Goal: Information Seeking & Learning: Learn about a topic

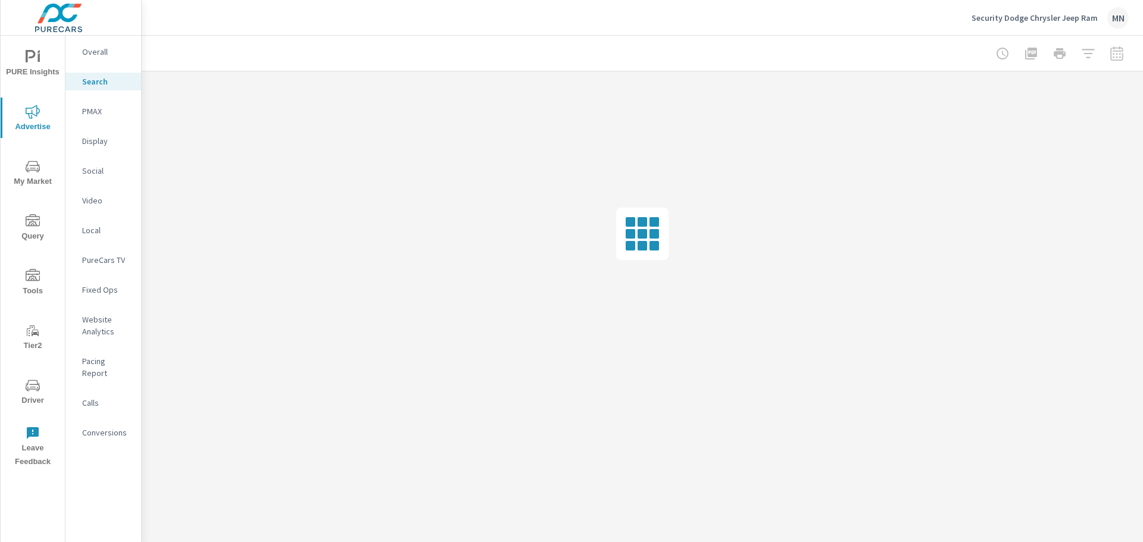
click at [97, 111] on p "PMAX" at bounding box center [106, 111] width 49 height 12
click at [95, 85] on p "Search" at bounding box center [106, 82] width 49 height 12
click at [104, 74] on div "Search" at bounding box center [103, 82] width 76 height 18
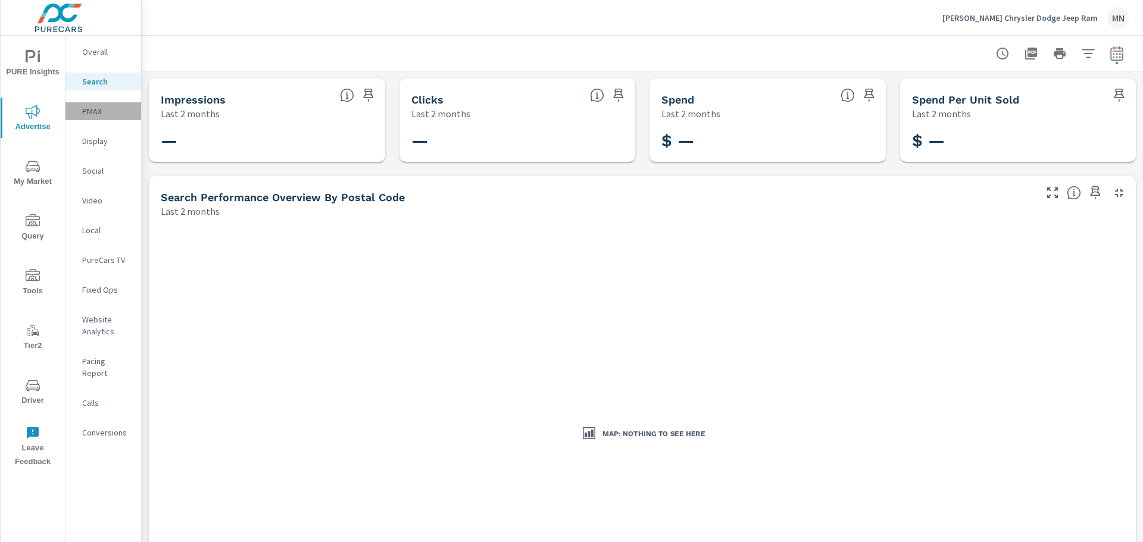
click at [93, 108] on p "PMAX" at bounding box center [106, 111] width 49 height 12
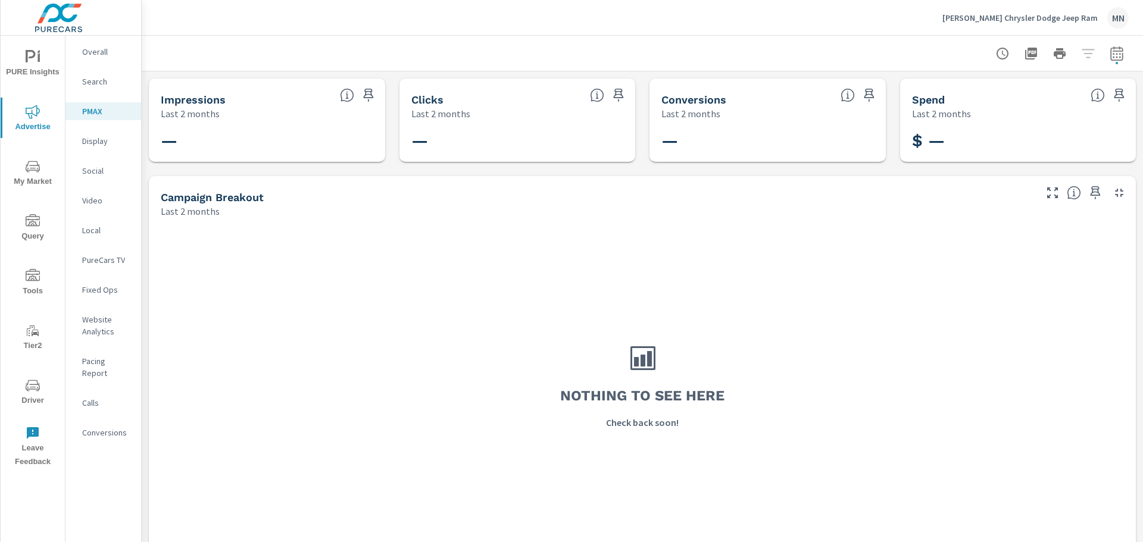
click at [101, 83] on p "Search" at bounding box center [106, 82] width 49 height 12
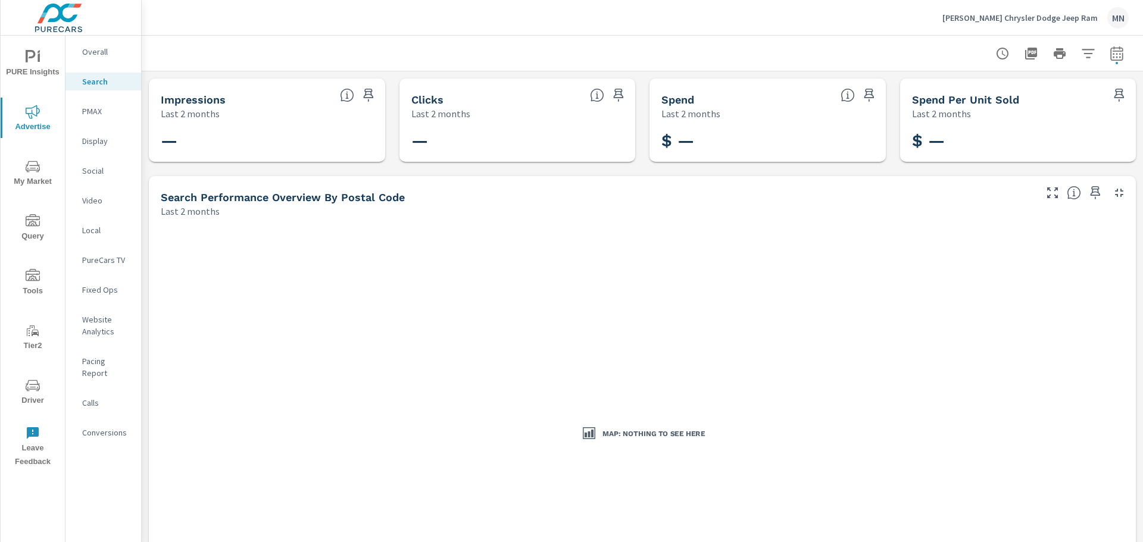
click at [92, 138] on p "Display" at bounding box center [106, 141] width 49 height 12
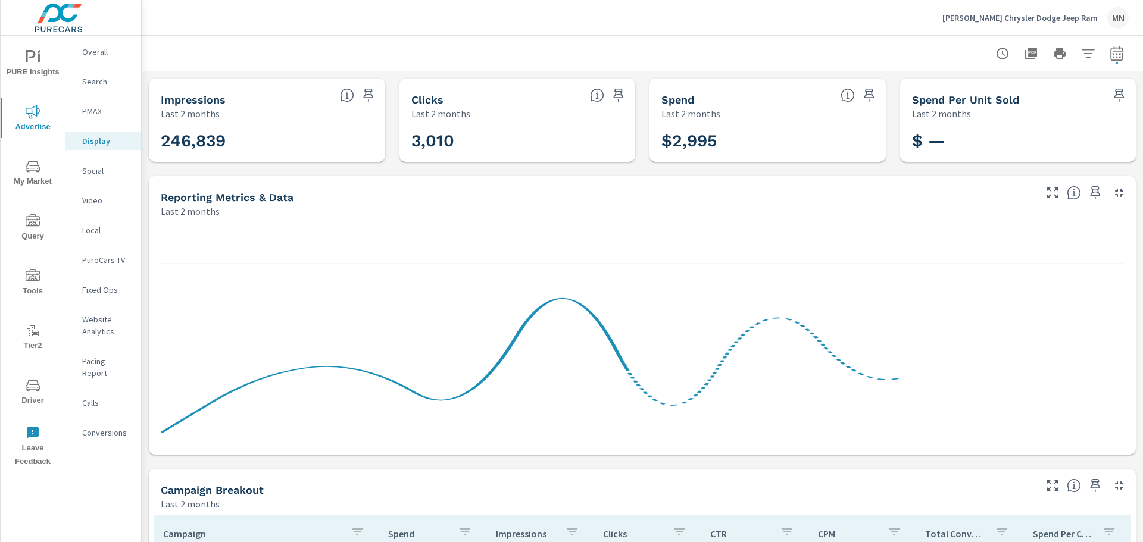
click at [1115, 192] on icon "button" at bounding box center [1119, 193] width 8 height 8
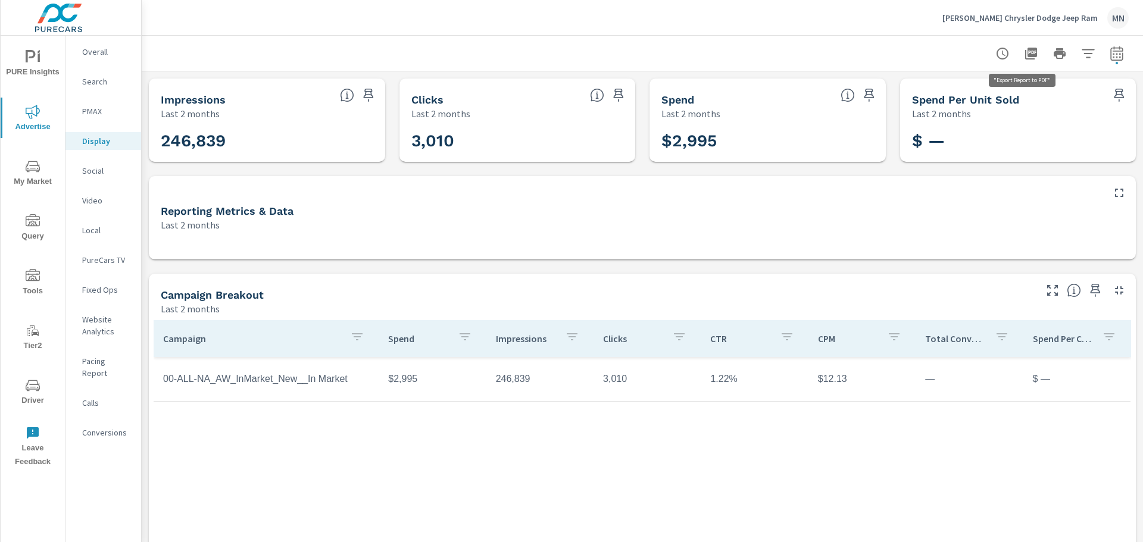
click at [1024, 53] on icon "button" at bounding box center [1031, 53] width 14 height 14
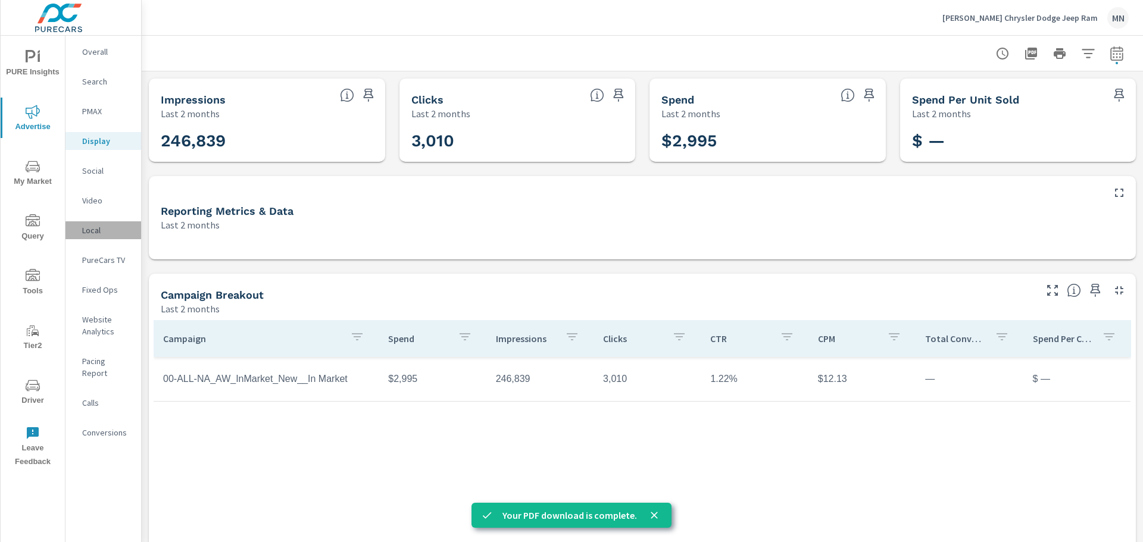
click at [93, 232] on p "Local" at bounding box center [106, 230] width 49 height 12
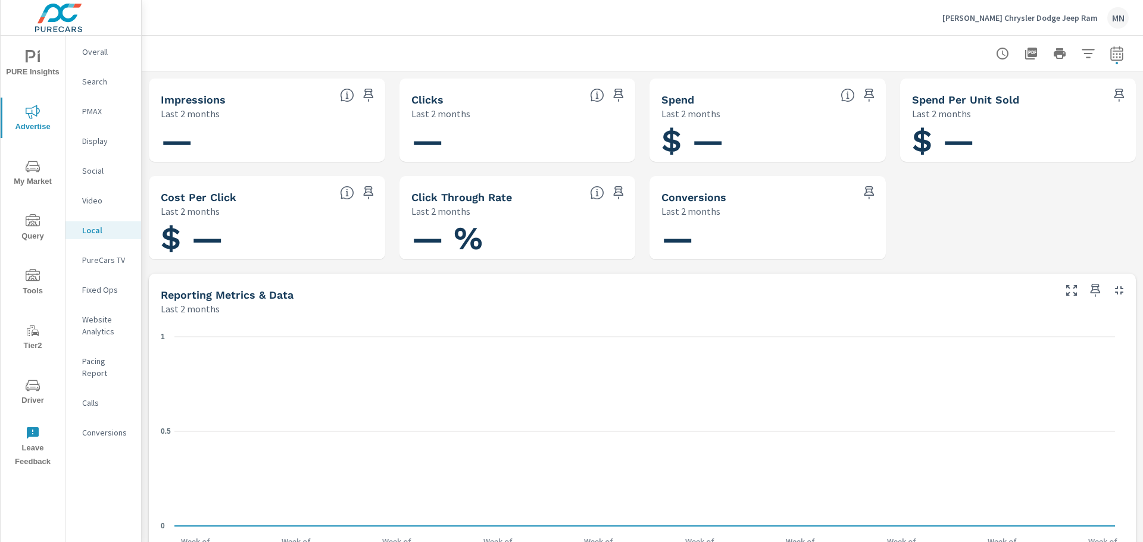
click at [102, 252] on div "PureCars TV" at bounding box center [103, 260] width 76 height 18
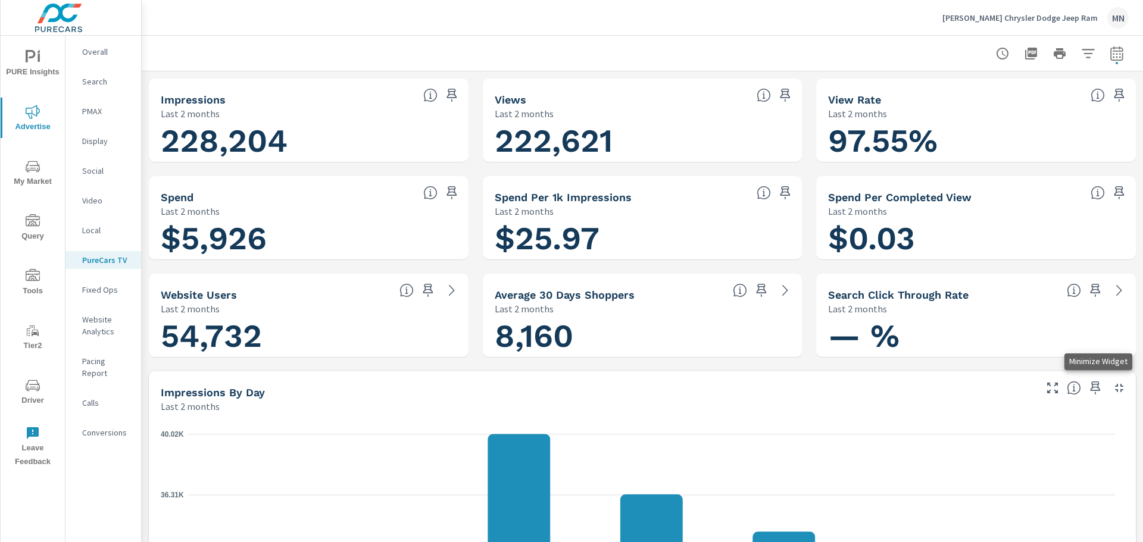
click at [1112, 389] on icon "button" at bounding box center [1119, 388] width 14 height 14
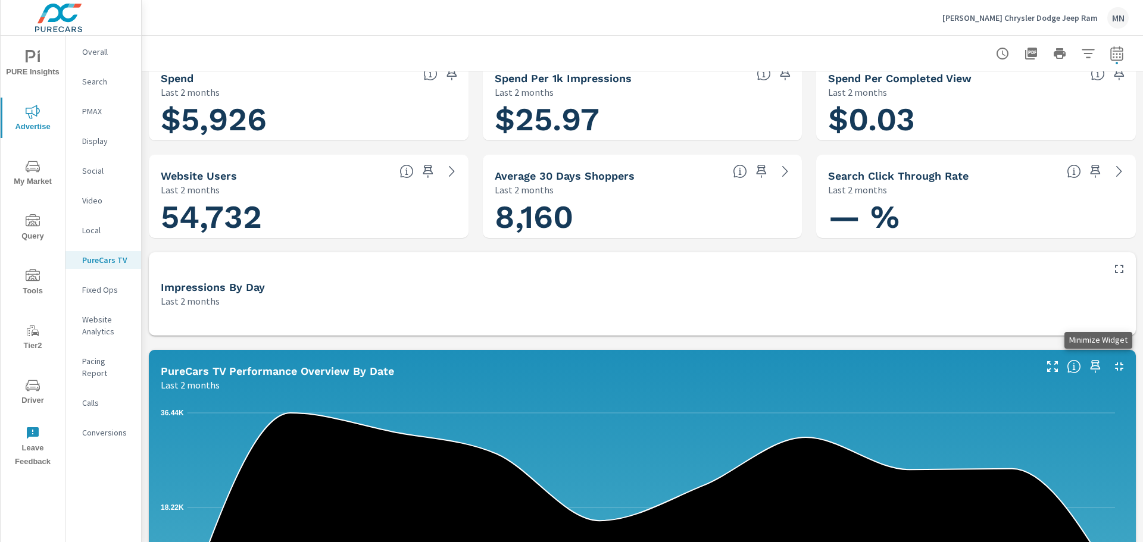
click at [1112, 366] on icon "button" at bounding box center [1119, 367] width 14 height 14
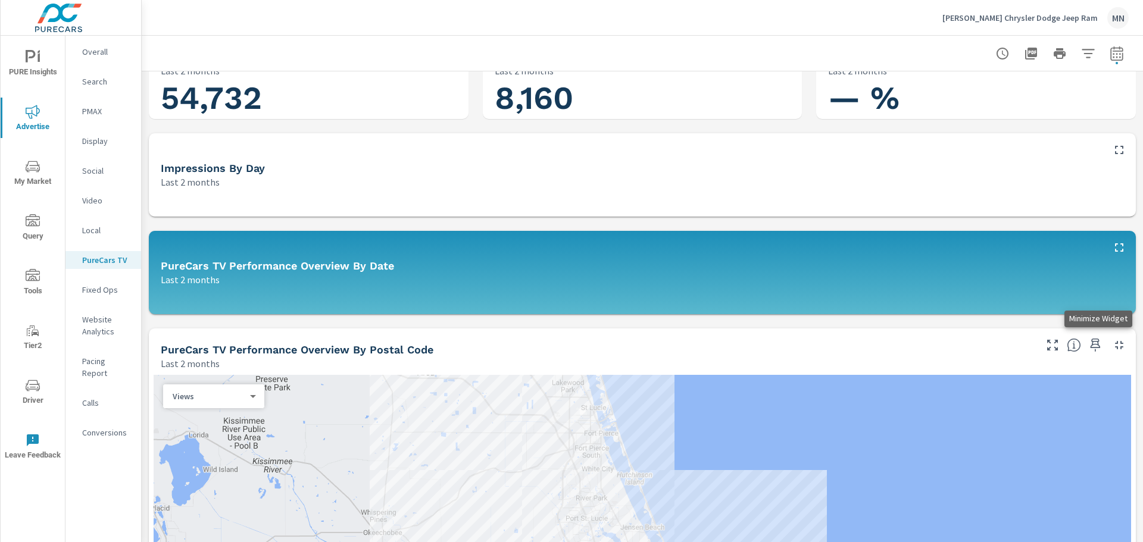
click at [1112, 350] on icon "button" at bounding box center [1119, 345] width 14 height 14
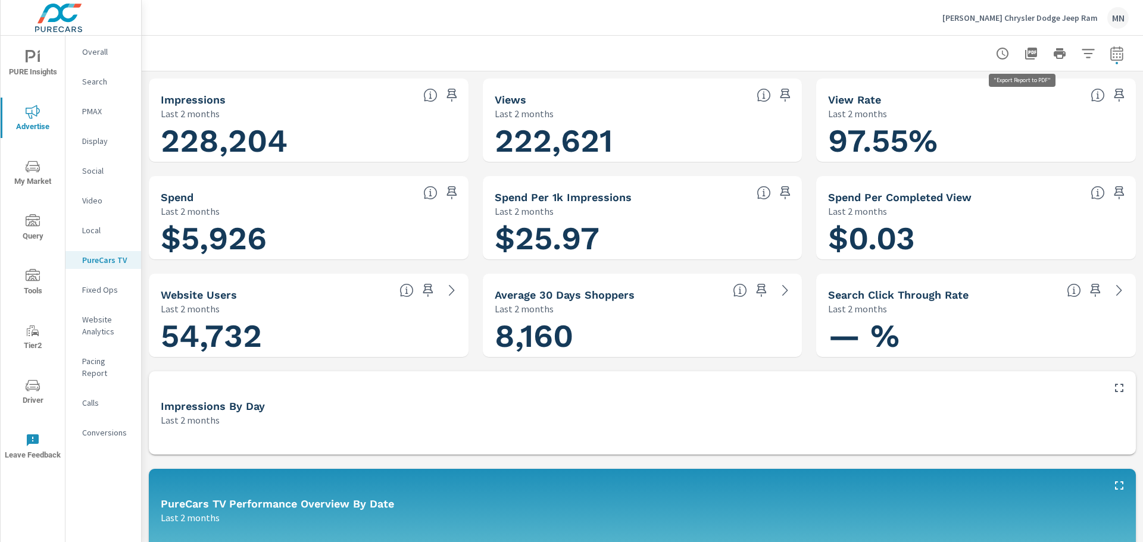
click at [1020, 45] on button "button" at bounding box center [1031, 54] width 24 height 24
click at [90, 77] on p "Search" at bounding box center [106, 82] width 49 height 12
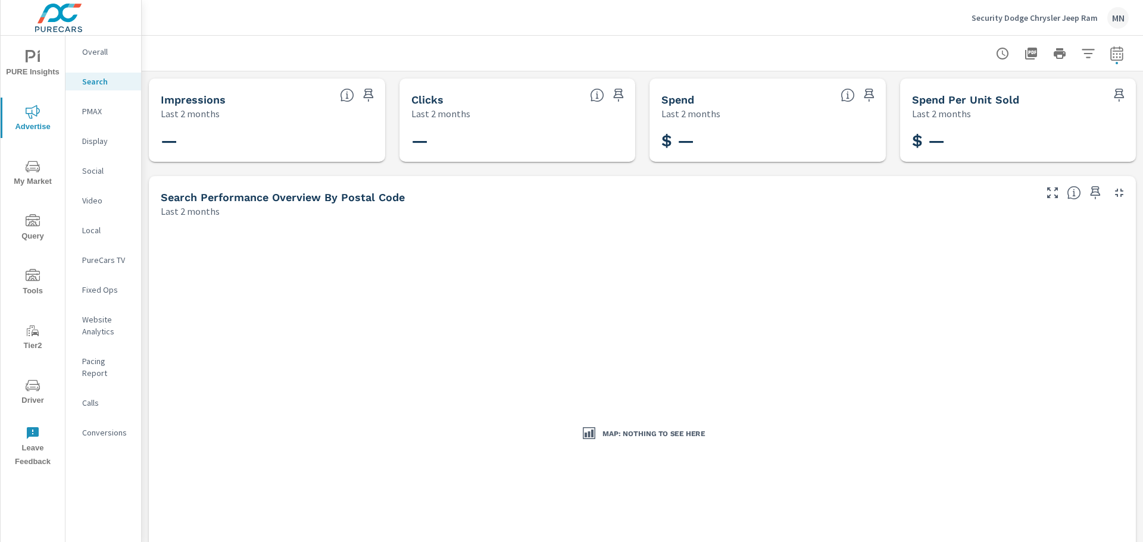
click at [88, 111] on p "PMAX" at bounding box center [106, 111] width 49 height 12
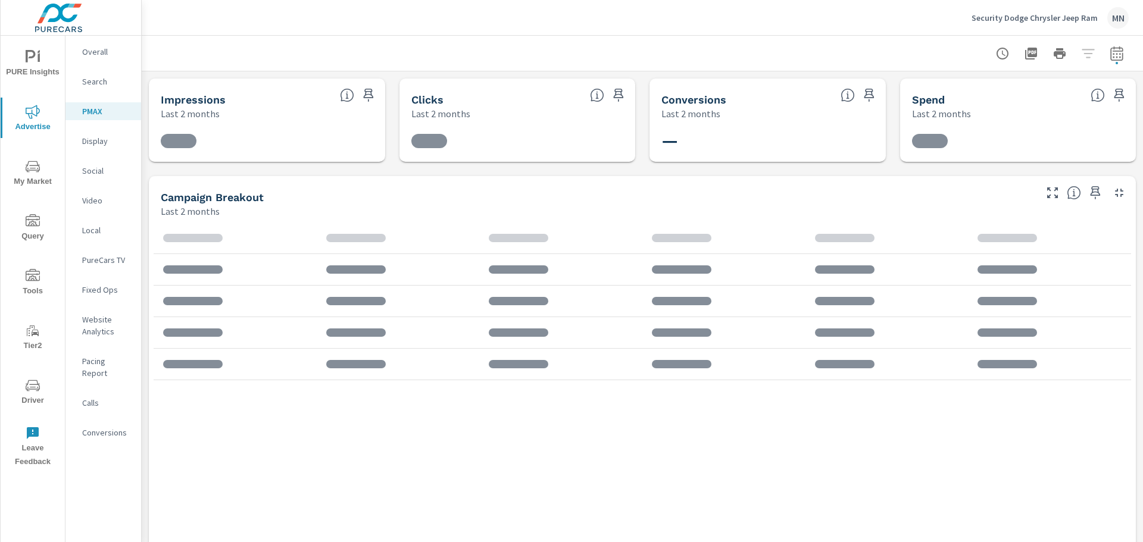
click at [96, 106] on p "PMAX" at bounding box center [106, 111] width 49 height 12
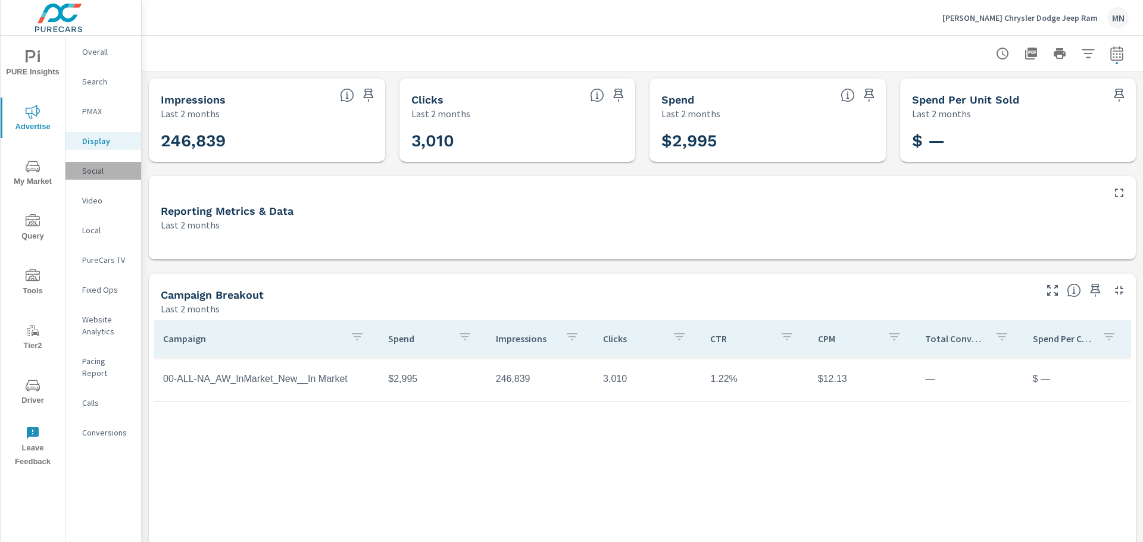
click at [100, 165] on p "Social" at bounding box center [106, 171] width 49 height 12
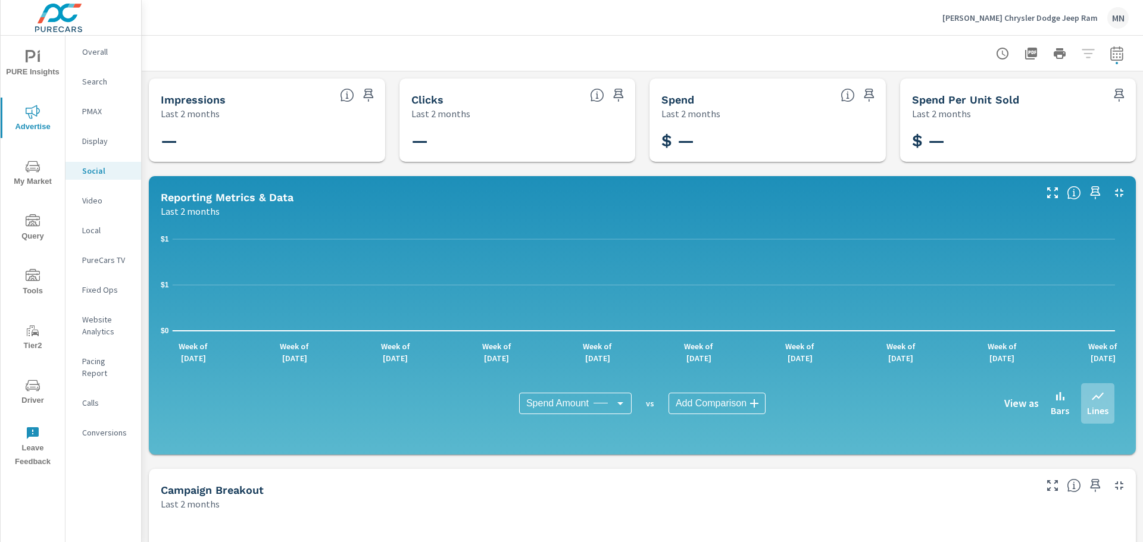
click at [90, 199] on p "Video" at bounding box center [106, 201] width 49 height 12
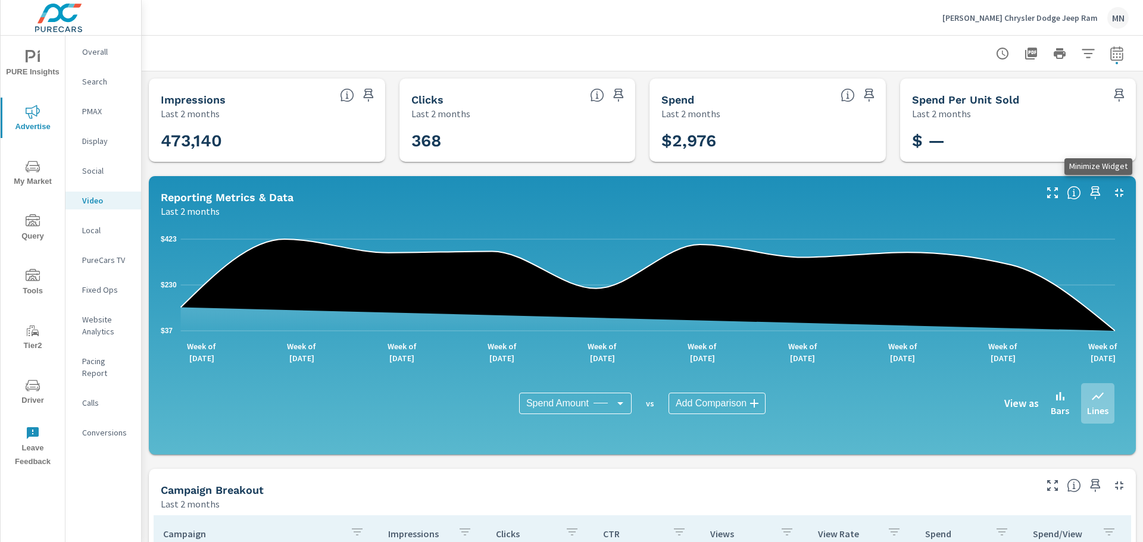
click at [1116, 188] on icon "button" at bounding box center [1119, 193] width 14 height 14
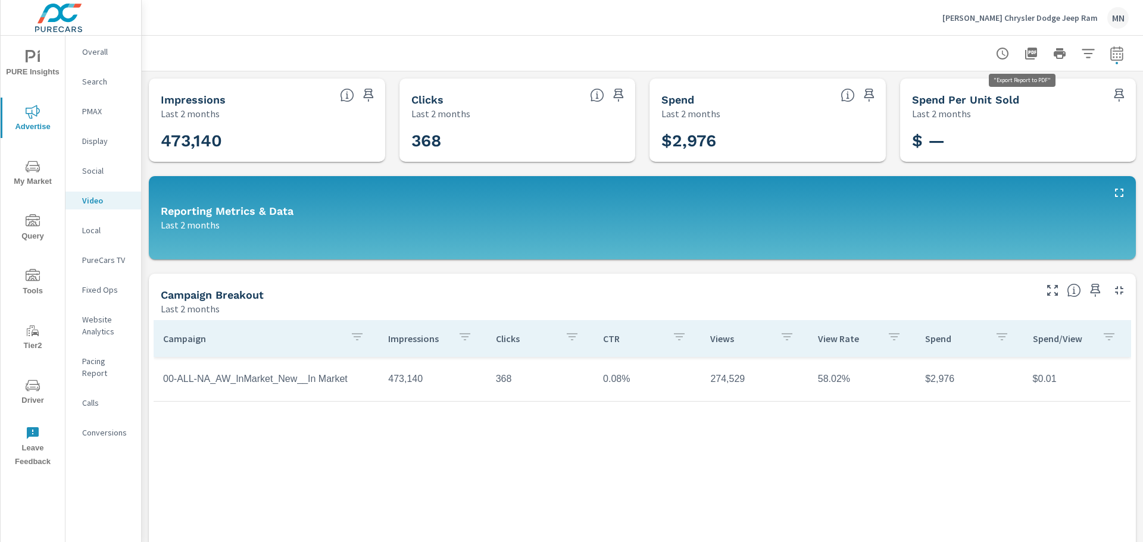
click at [1025, 52] on icon "button" at bounding box center [1031, 54] width 12 height 12
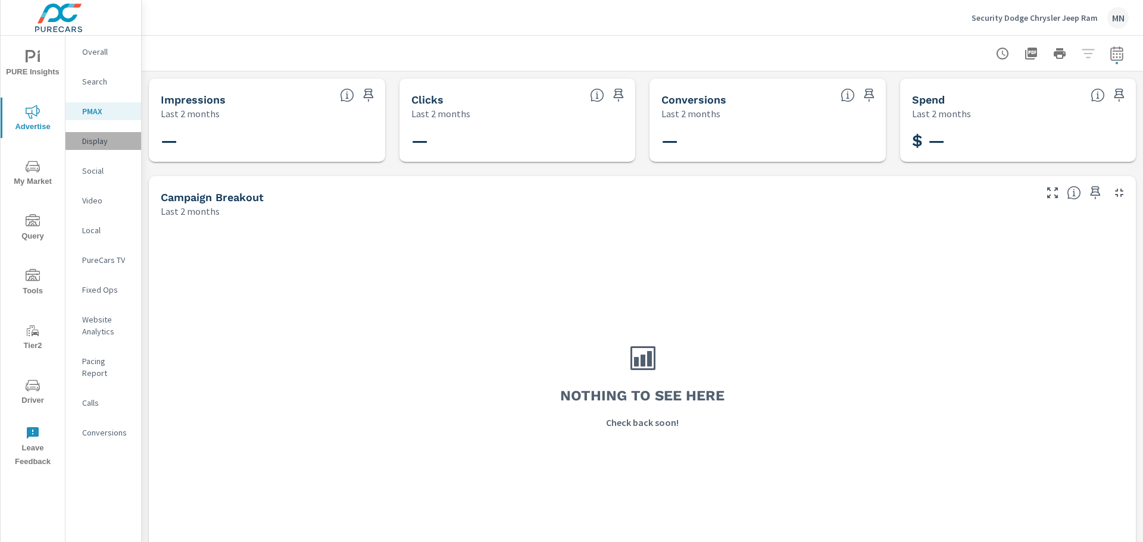
click at [100, 142] on p "Display" at bounding box center [106, 141] width 49 height 12
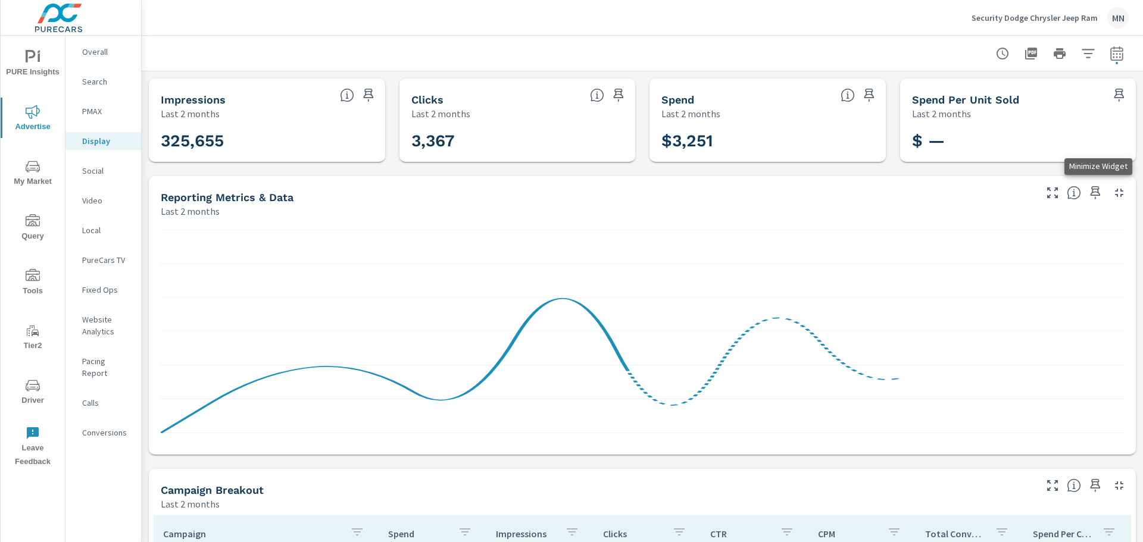
click at [1115, 192] on icon "button" at bounding box center [1119, 193] width 14 height 14
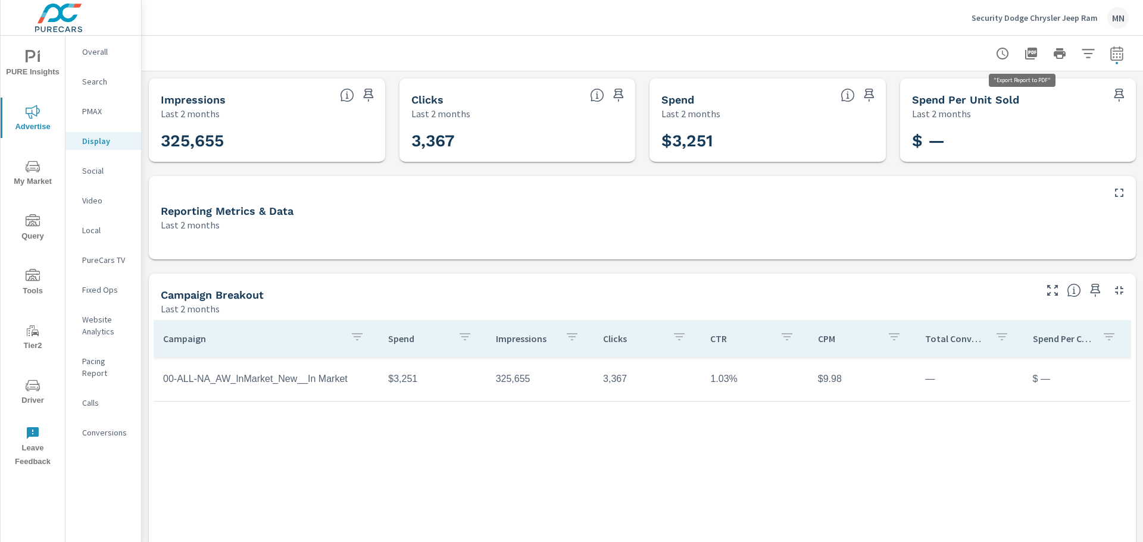
click at [1025, 52] on icon "button" at bounding box center [1031, 54] width 12 height 12
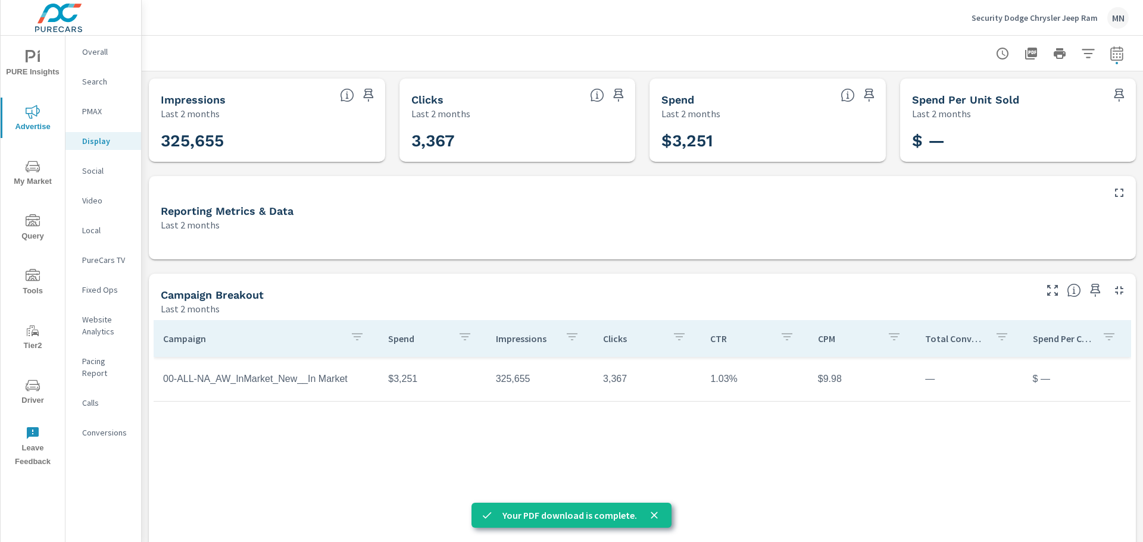
click at [79, 204] on div "Video" at bounding box center [103, 201] width 76 height 18
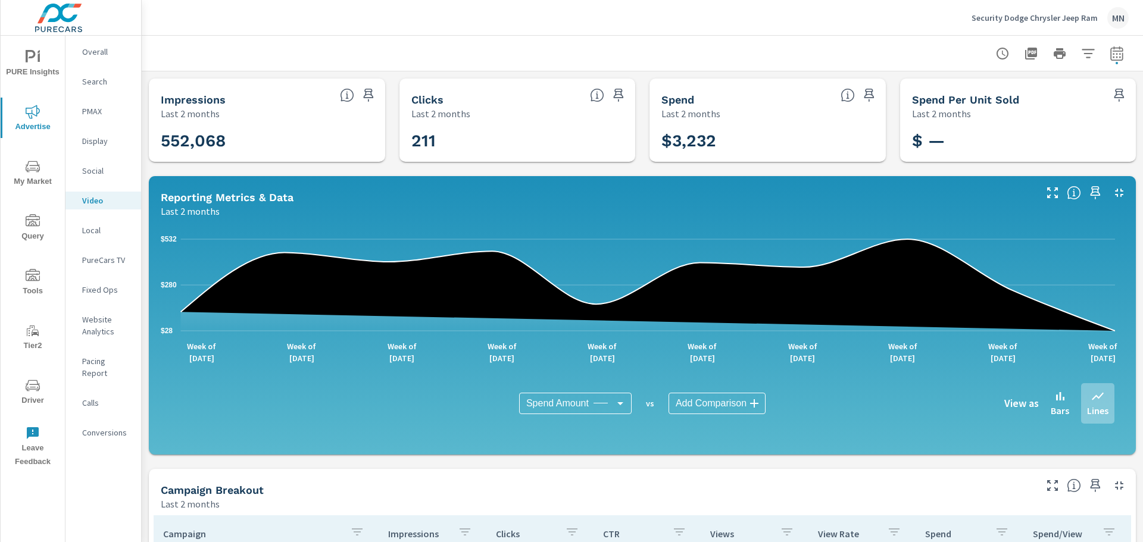
click at [1112, 193] on icon "button" at bounding box center [1119, 193] width 14 height 14
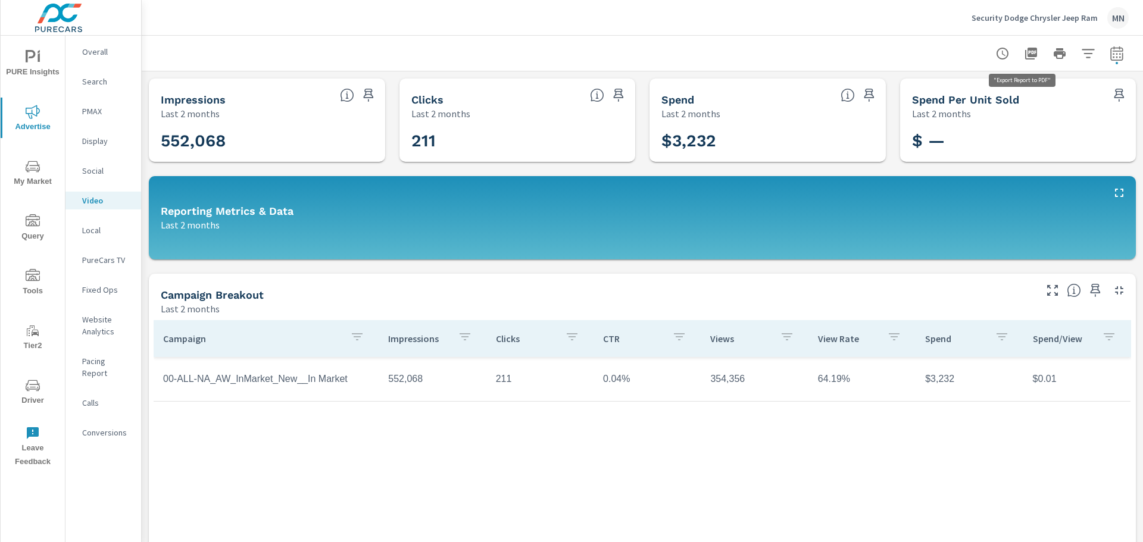
click at [1025, 55] on icon "button" at bounding box center [1031, 54] width 12 height 12
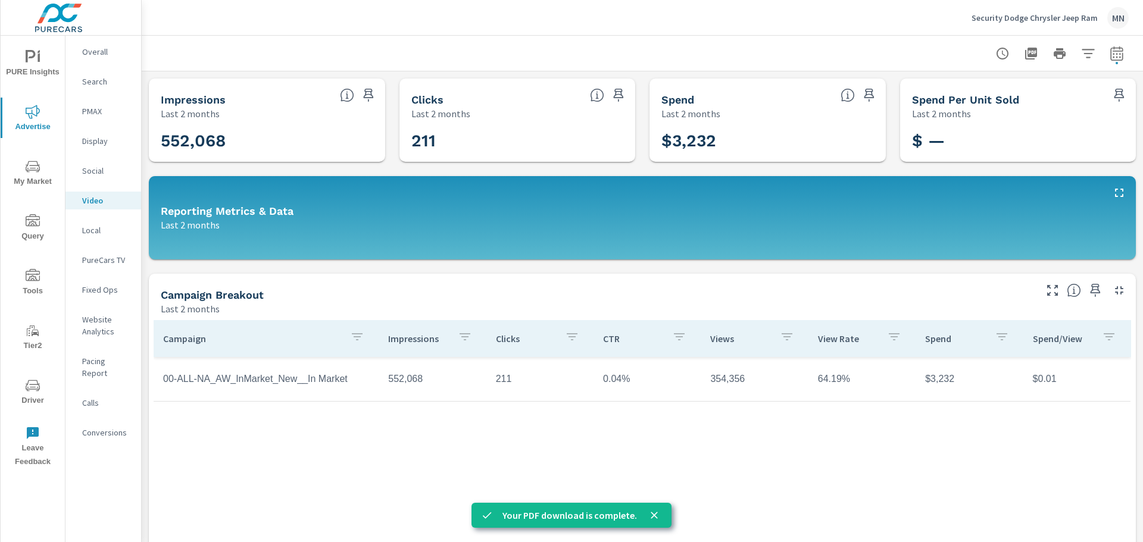
click at [86, 78] on p "Search" at bounding box center [106, 82] width 49 height 12
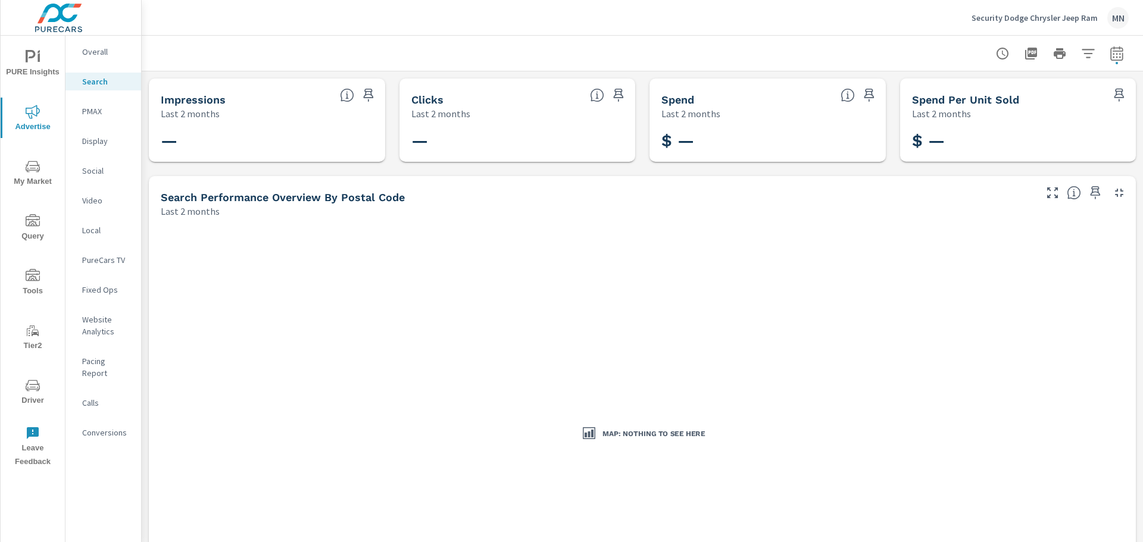
click at [1050, 11] on div "Security Dodge Chrysler Jeep Ram MN" at bounding box center [1050, 17] width 157 height 21
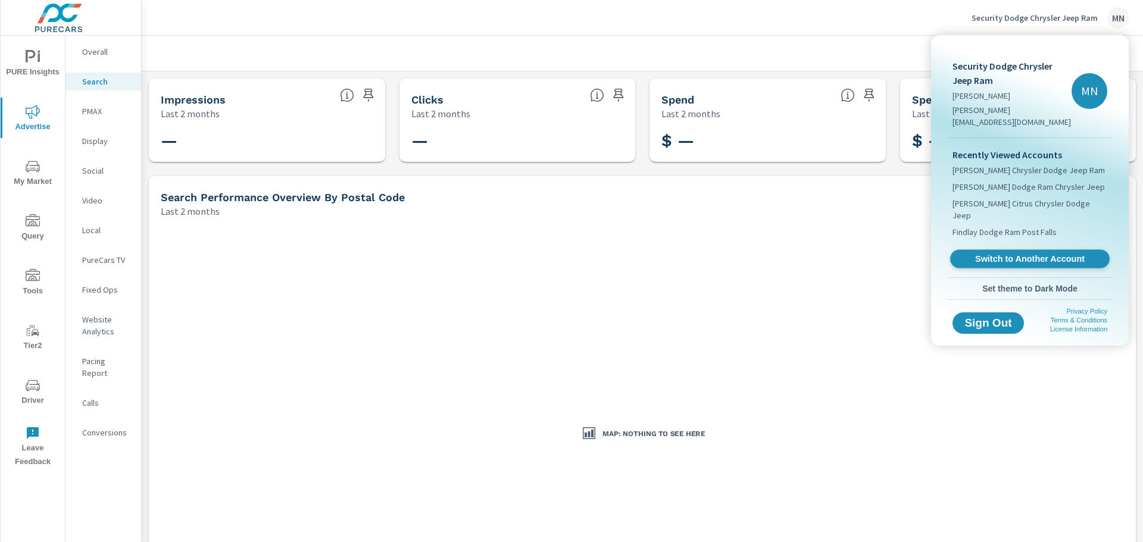
click at [991, 254] on span "Switch to Another Account" at bounding box center [1030, 259] width 146 height 11
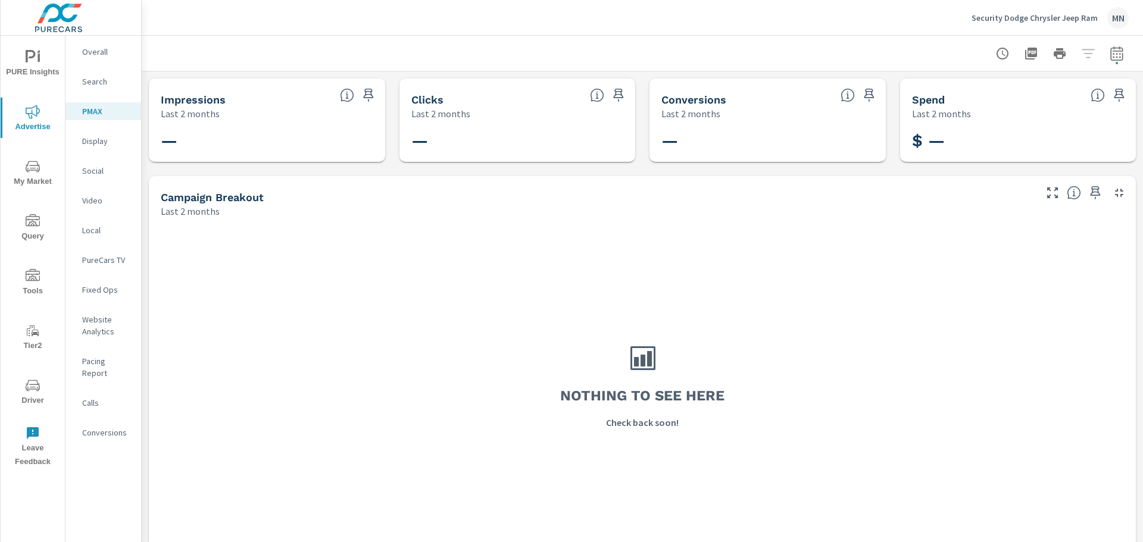
click at [90, 169] on p "Social" at bounding box center [106, 171] width 49 height 12
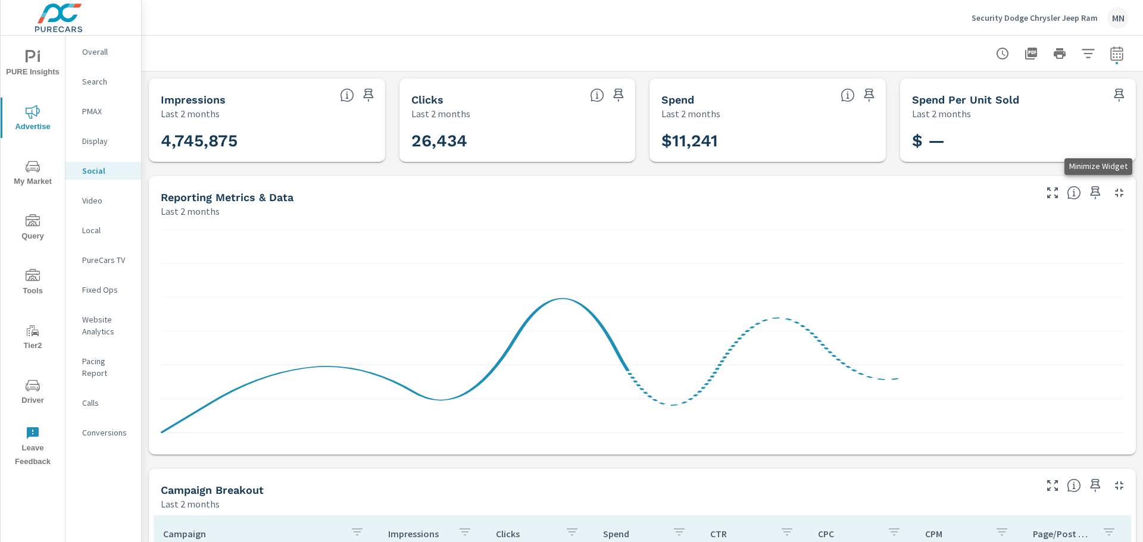
click at [1114, 196] on icon "button" at bounding box center [1119, 193] width 14 height 14
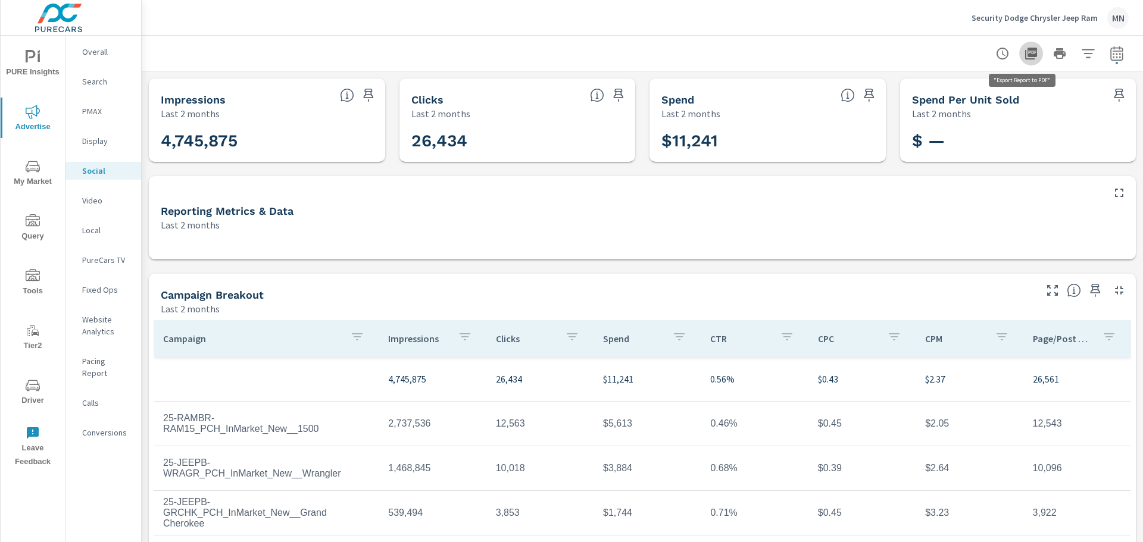
click at [1024, 48] on icon "button" at bounding box center [1031, 53] width 14 height 14
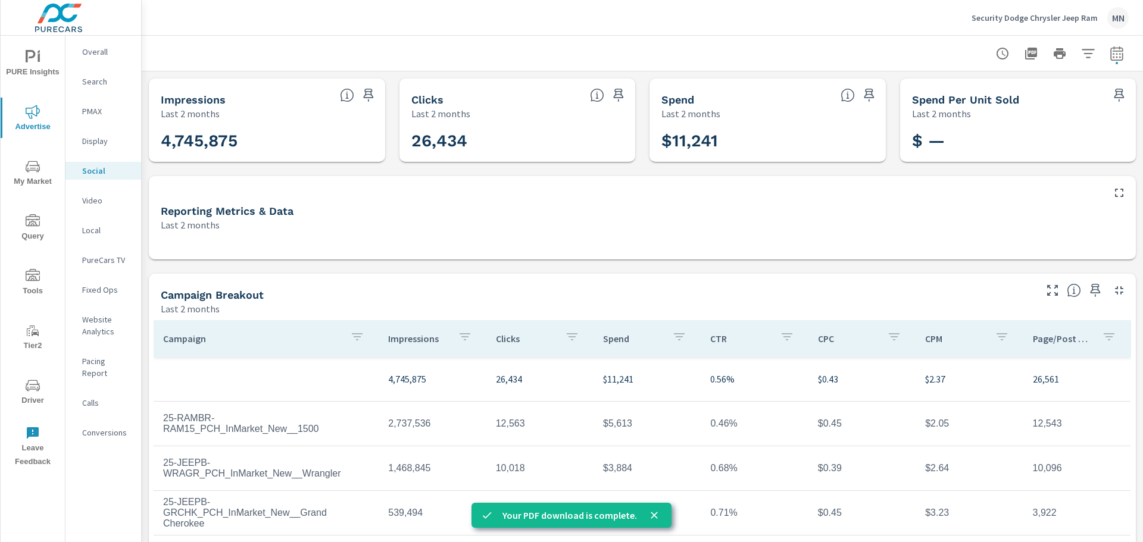
click at [107, 226] on p "Local" at bounding box center [106, 230] width 49 height 12
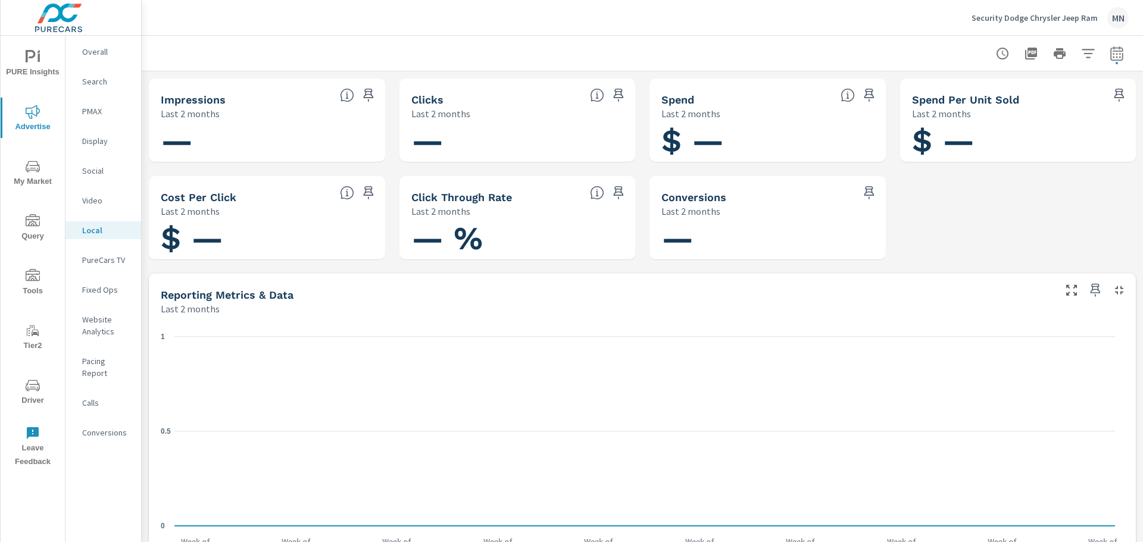
click at [92, 259] on p "PureCars TV" at bounding box center [106, 260] width 49 height 12
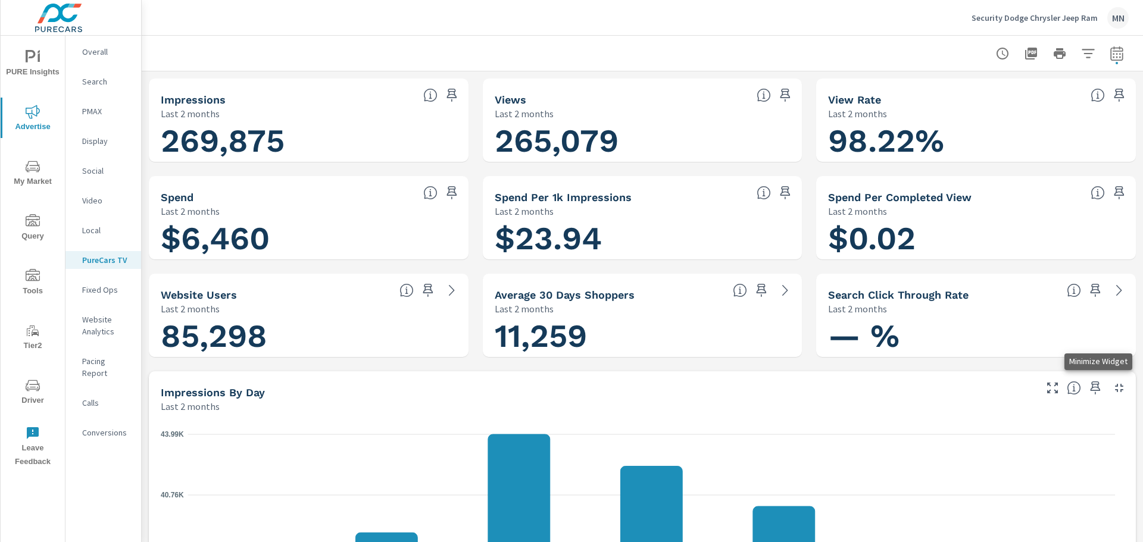
click at [1115, 391] on icon "button" at bounding box center [1119, 388] width 8 height 8
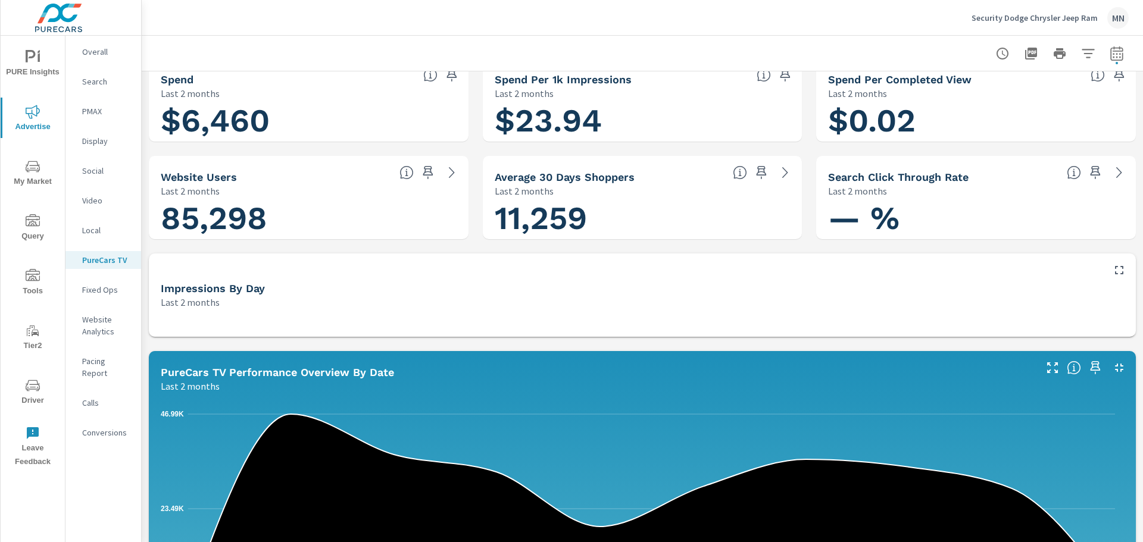
scroll to position [119, 0]
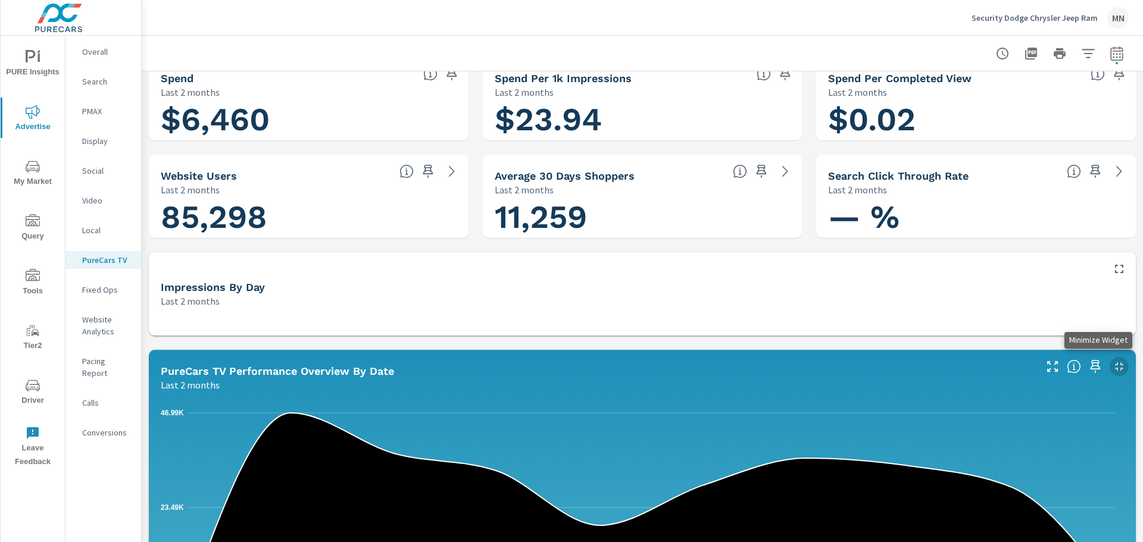
click at [1115, 364] on icon "button" at bounding box center [1119, 367] width 8 height 8
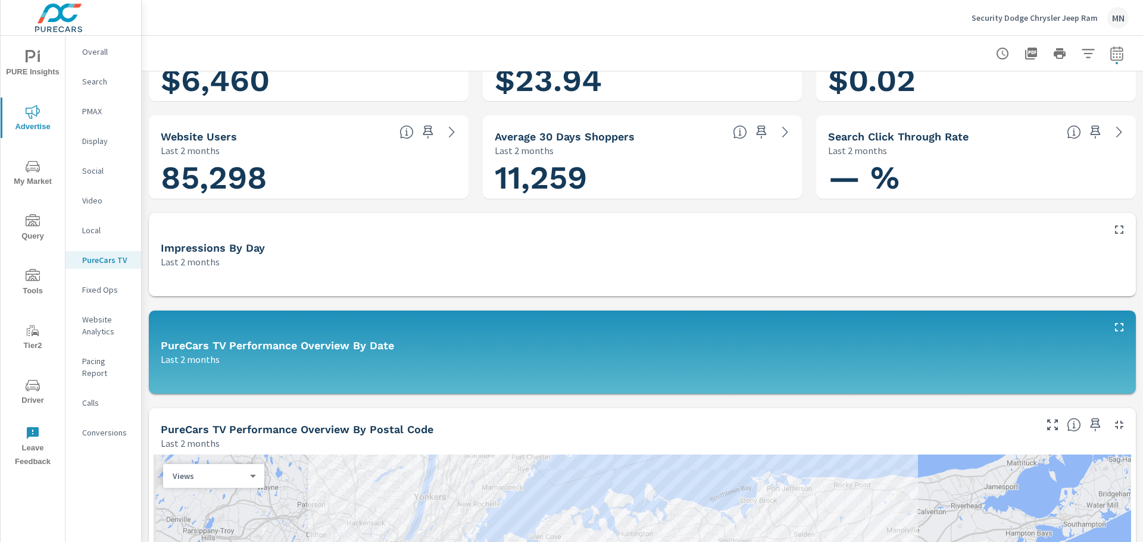
scroll to position [179, 0]
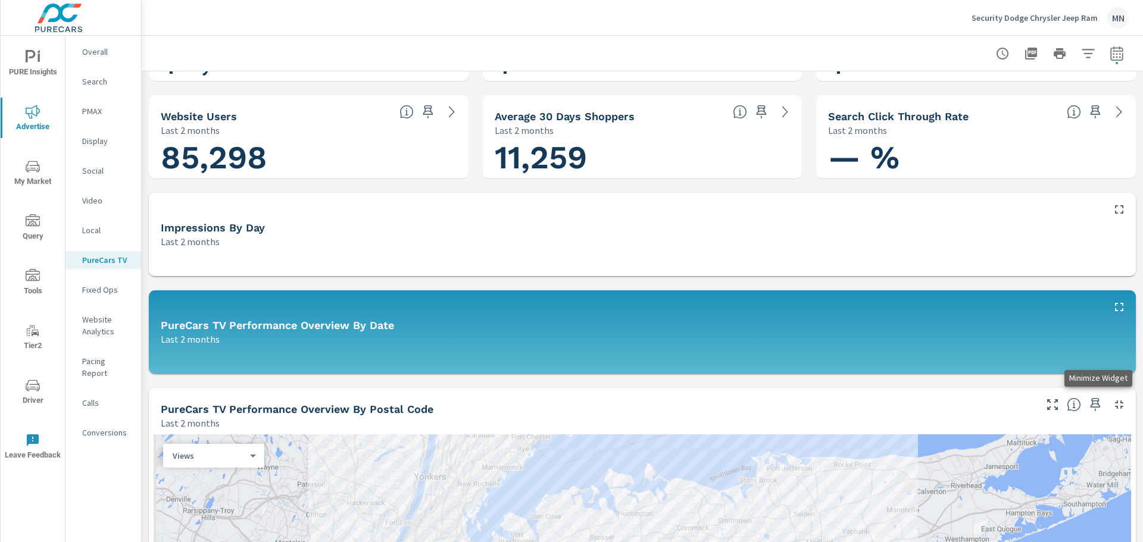
click at [1115, 402] on icon "button" at bounding box center [1119, 405] width 8 height 8
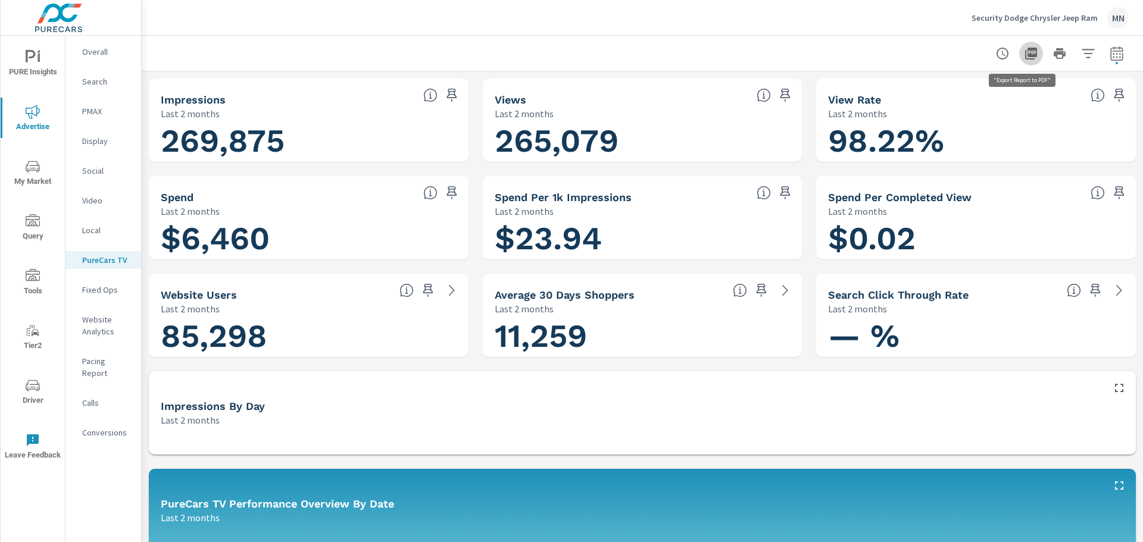
click at [1024, 58] on icon "button" at bounding box center [1031, 53] width 14 height 14
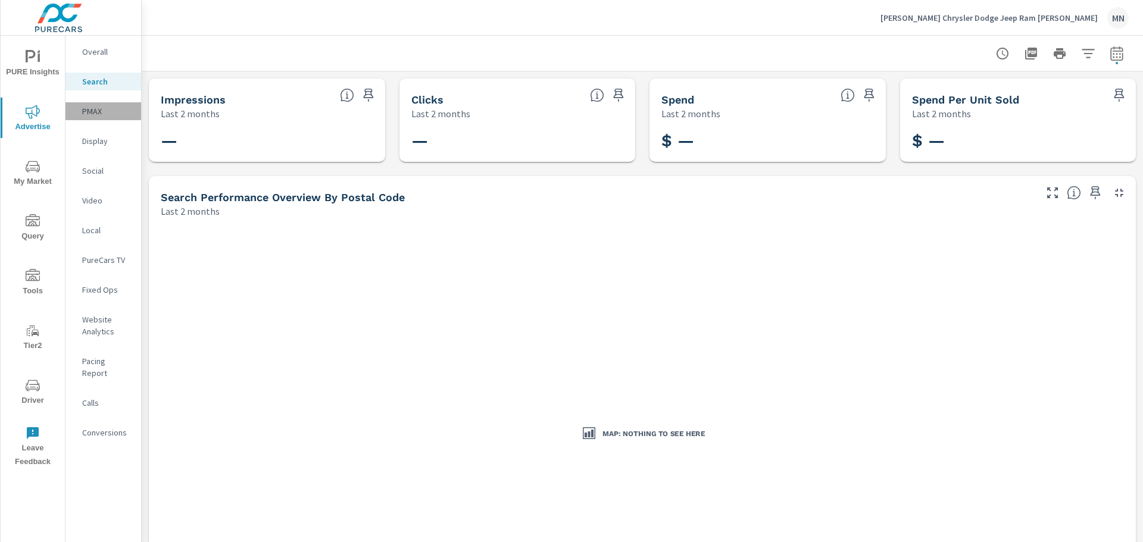
click at [91, 109] on p "PMAX" at bounding box center [106, 111] width 49 height 12
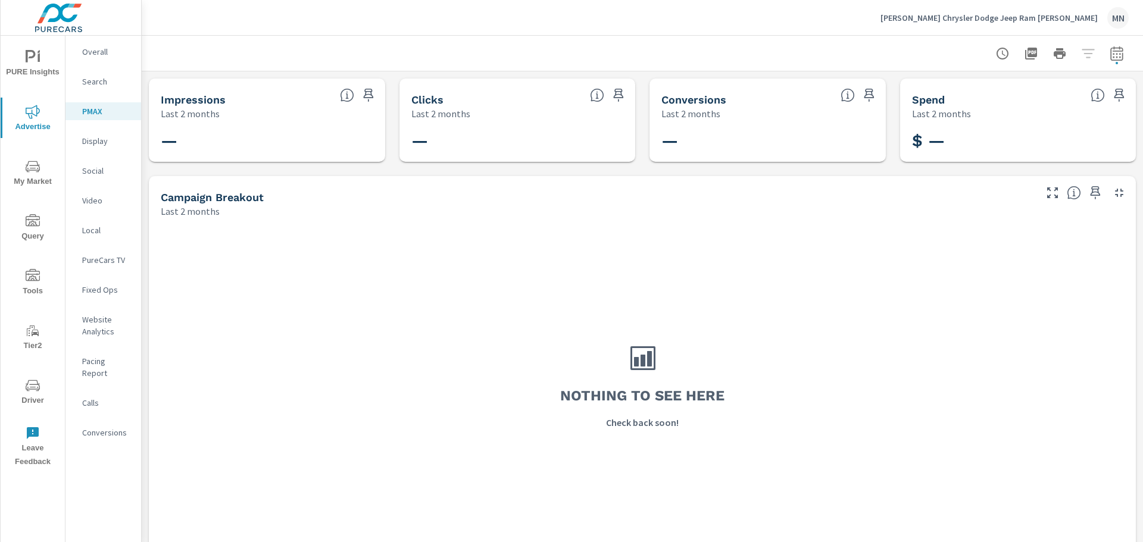
click at [92, 166] on p "Social" at bounding box center [106, 171] width 49 height 12
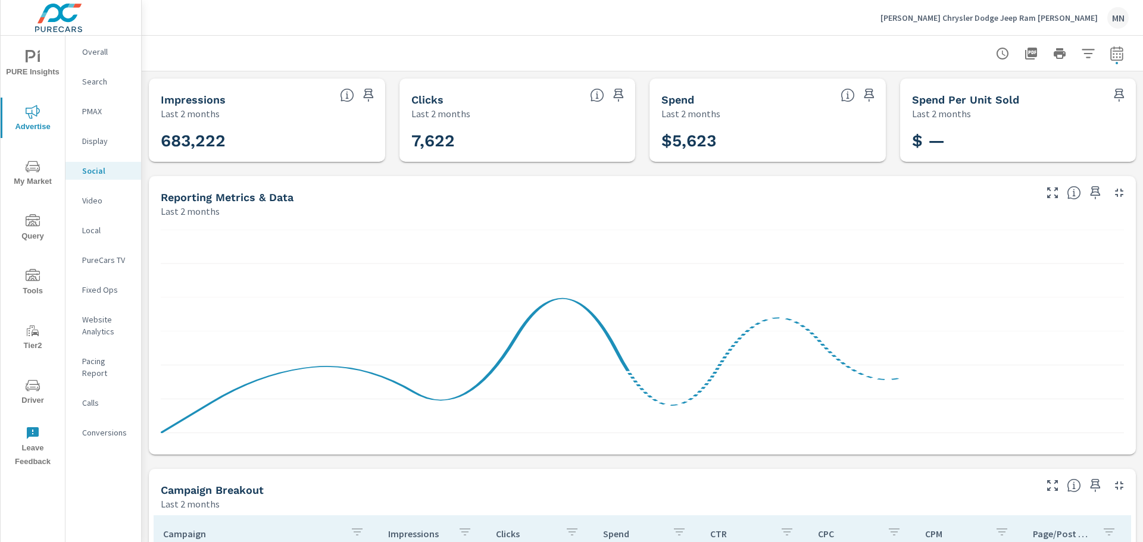
click at [1112, 191] on icon "button" at bounding box center [1119, 193] width 14 height 14
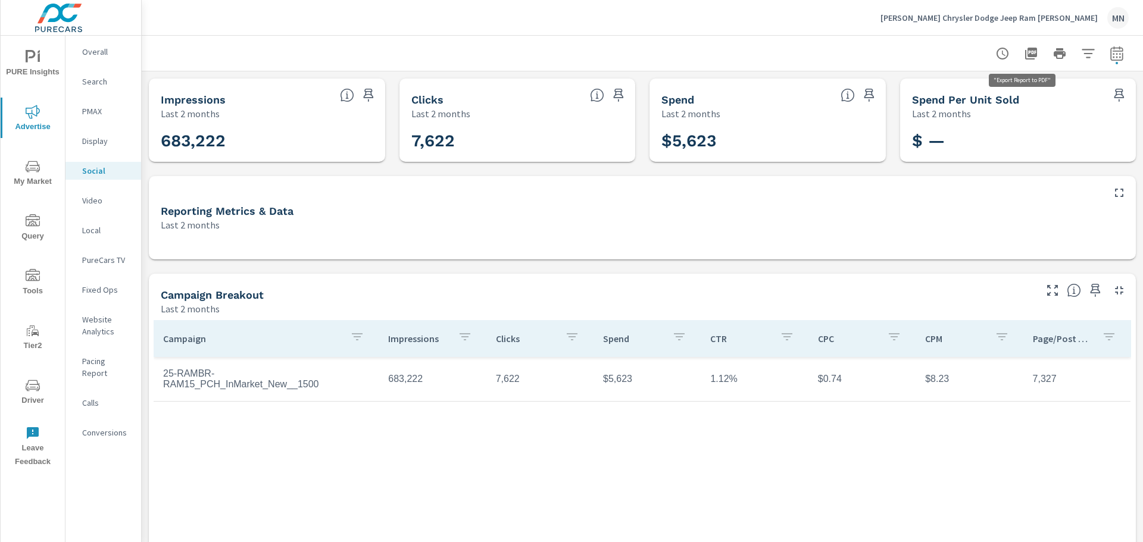
click at [1025, 50] on icon "button" at bounding box center [1031, 54] width 12 height 12
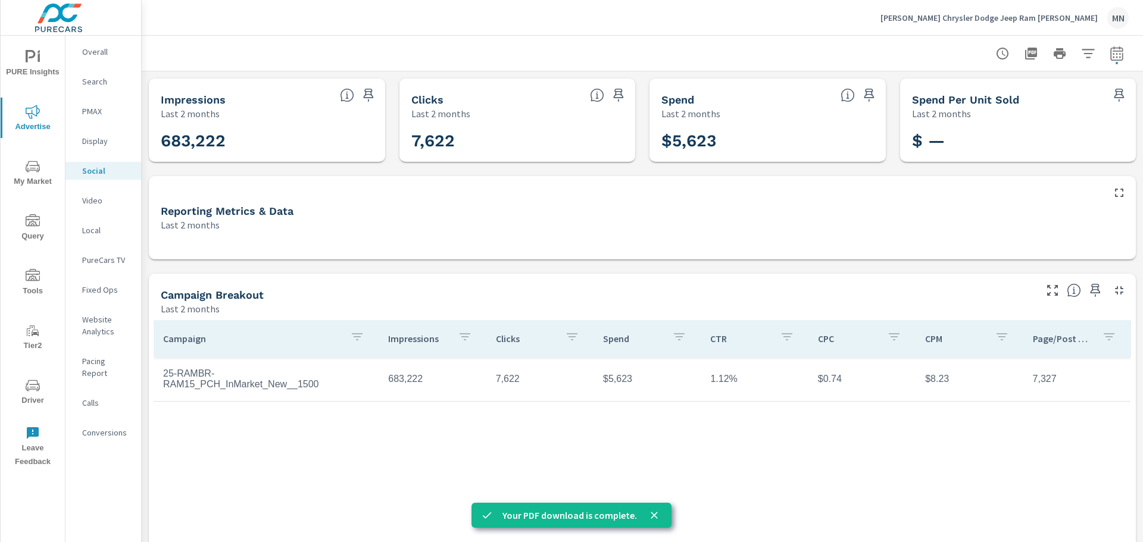
click at [92, 227] on p "Local" at bounding box center [106, 230] width 49 height 12
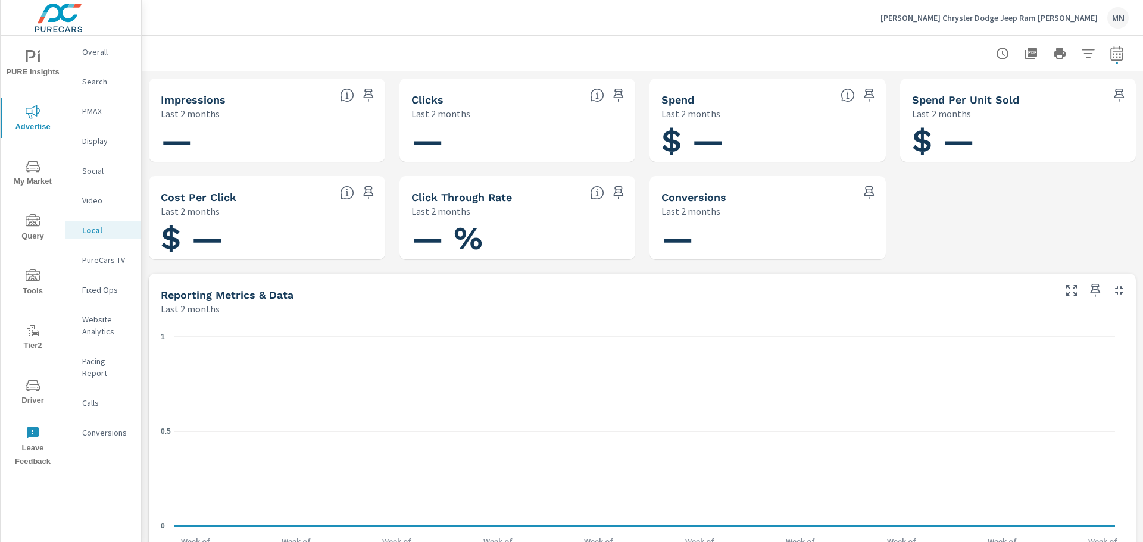
click at [91, 258] on p "PureCars TV" at bounding box center [106, 260] width 49 height 12
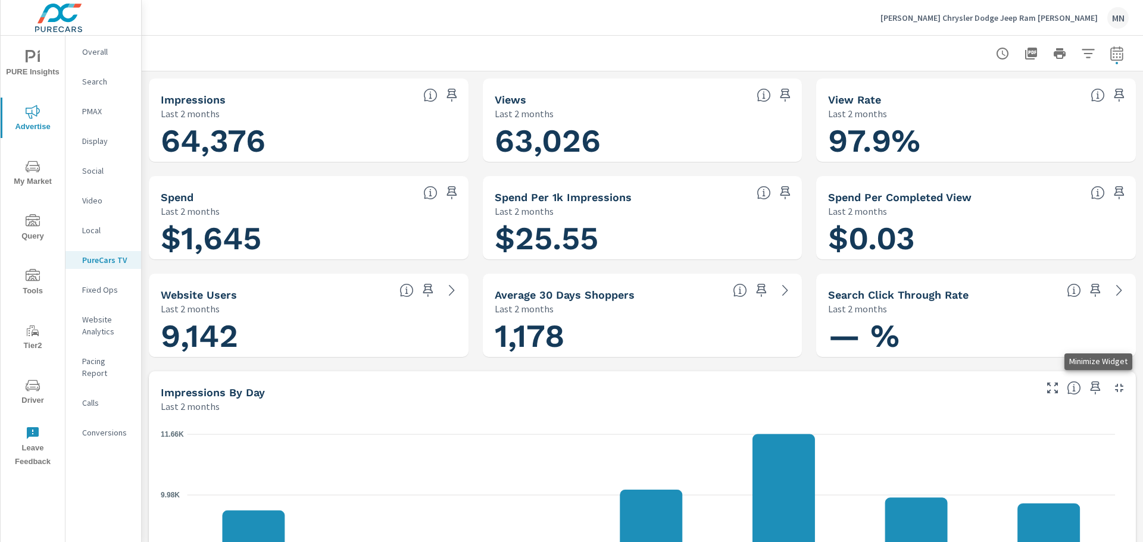
click at [1115, 391] on icon "button" at bounding box center [1119, 388] width 8 height 8
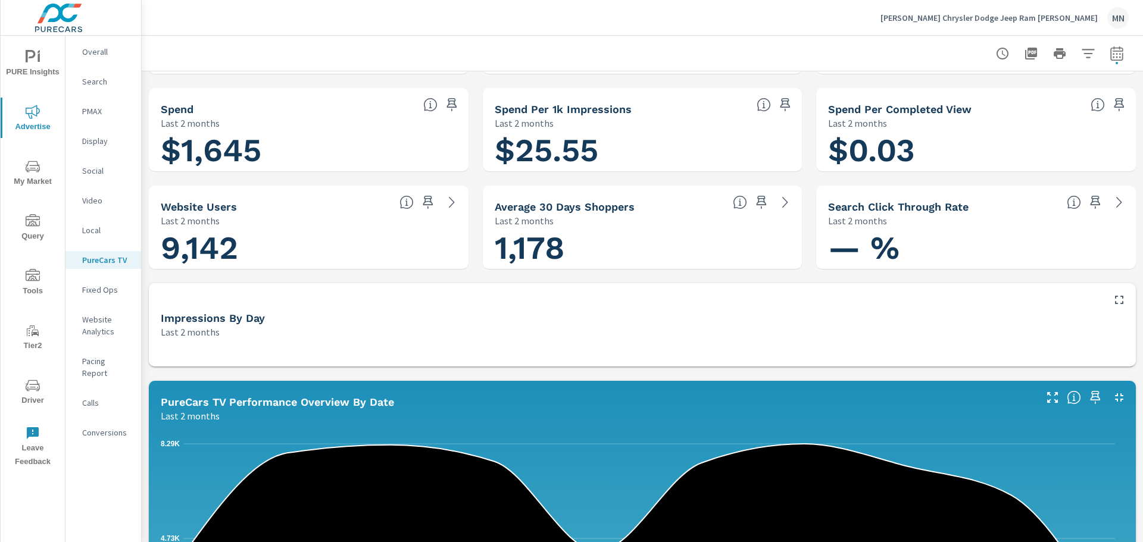
scroll to position [119, 0]
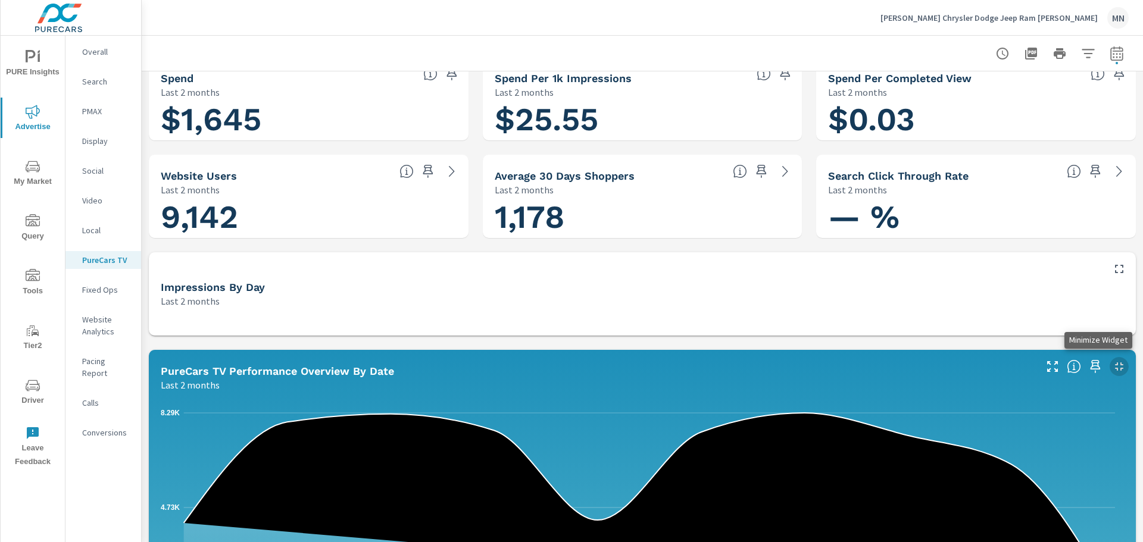
click at [1115, 365] on icon "button" at bounding box center [1119, 367] width 8 height 8
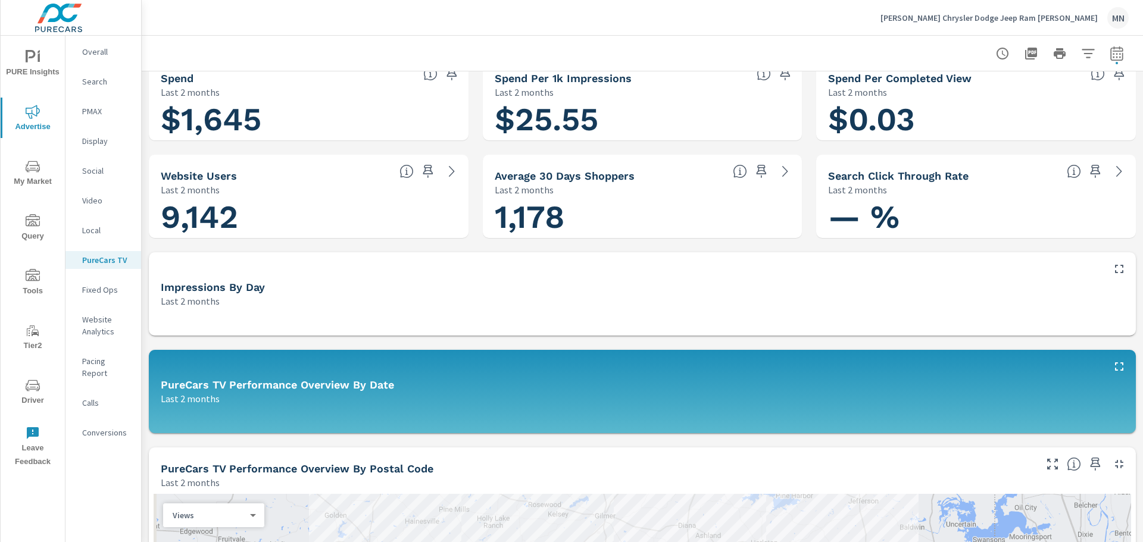
scroll to position [179, 0]
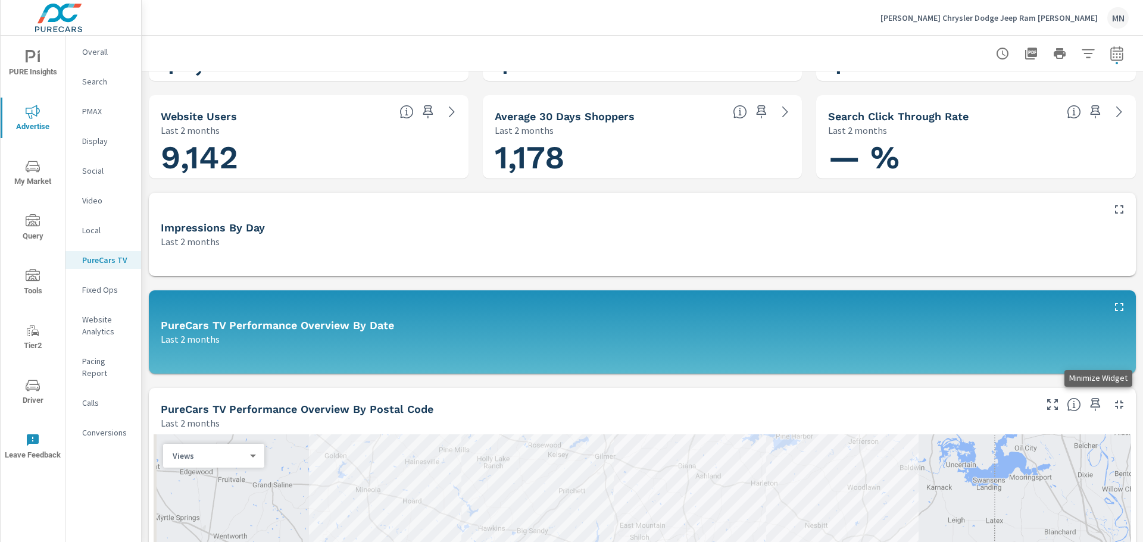
click at [1112, 404] on icon "button" at bounding box center [1119, 405] width 14 height 14
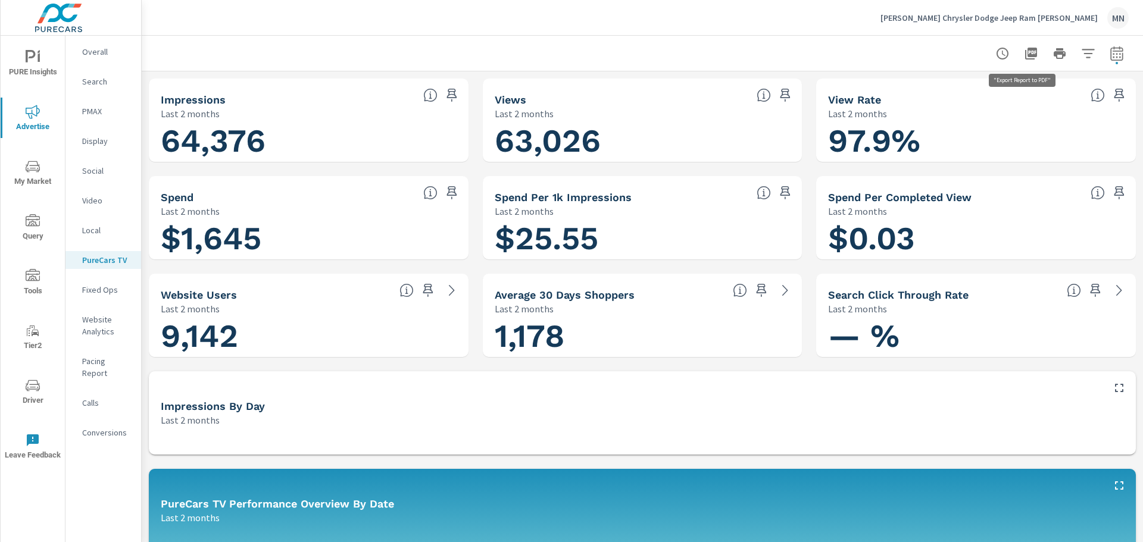
click at [1027, 49] on icon "button" at bounding box center [1031, 54] width 12 height 12
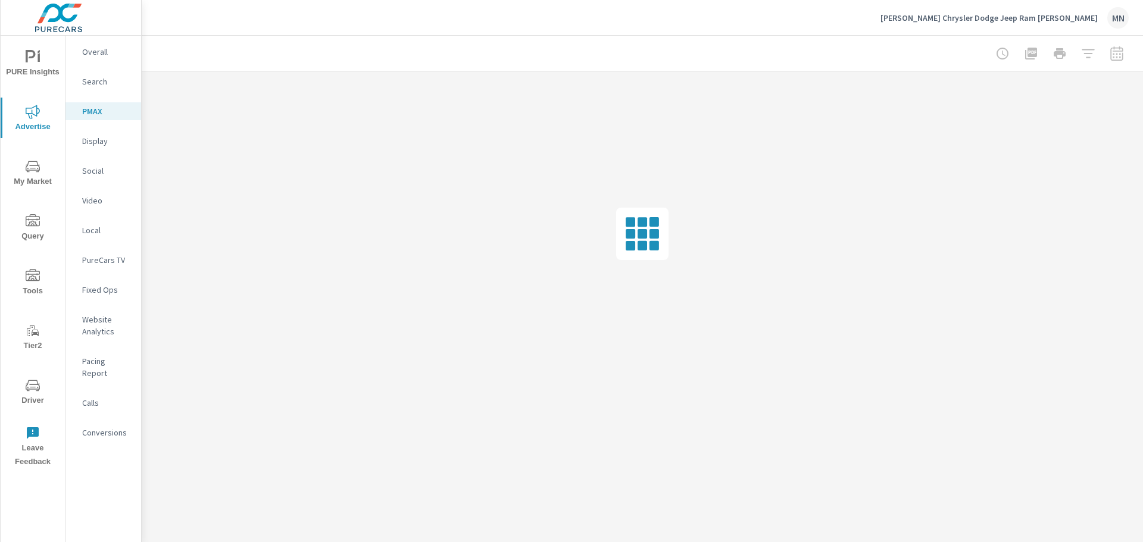
click at [99, 143] on p "Display" at bounding box center [106, 141] width 49 height 12
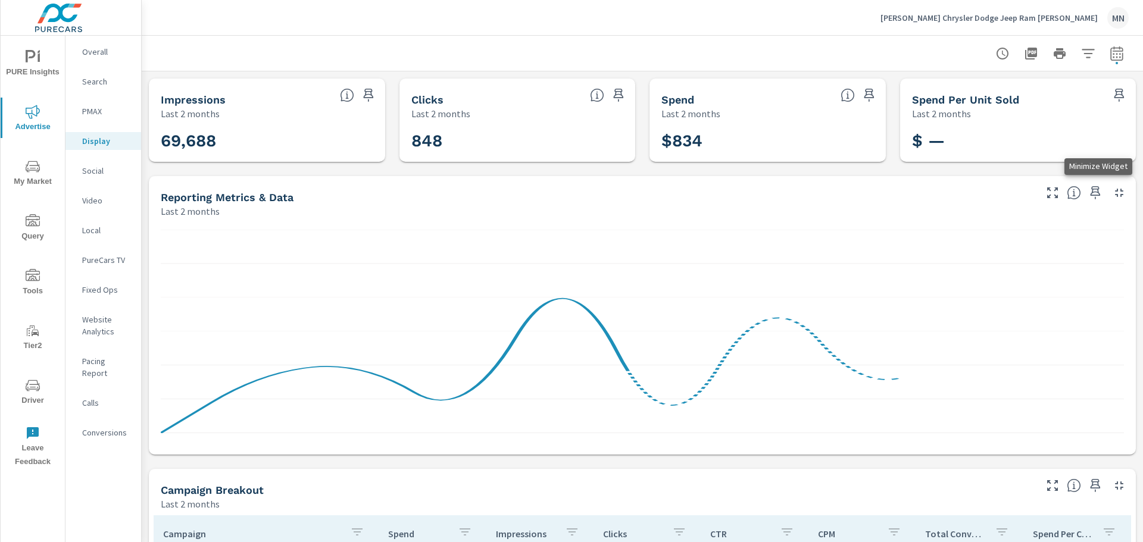
click at [1112, 194] on icon "button" at bounding box center [1119, 193] width 14 height 14
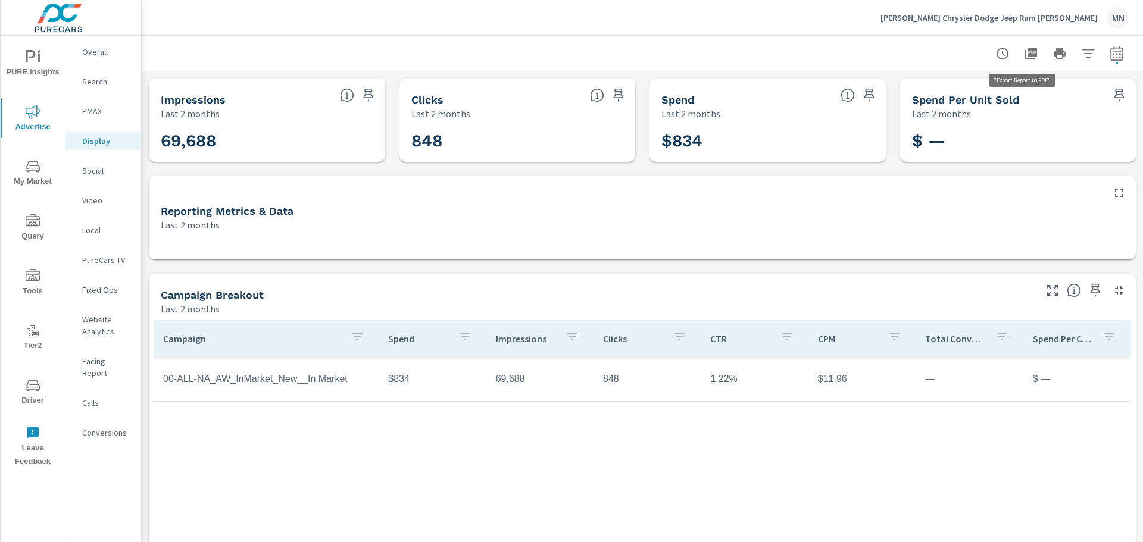
click at [1024, 54] on icon "button" at bounding box center [1031, 53] width 14 height 14
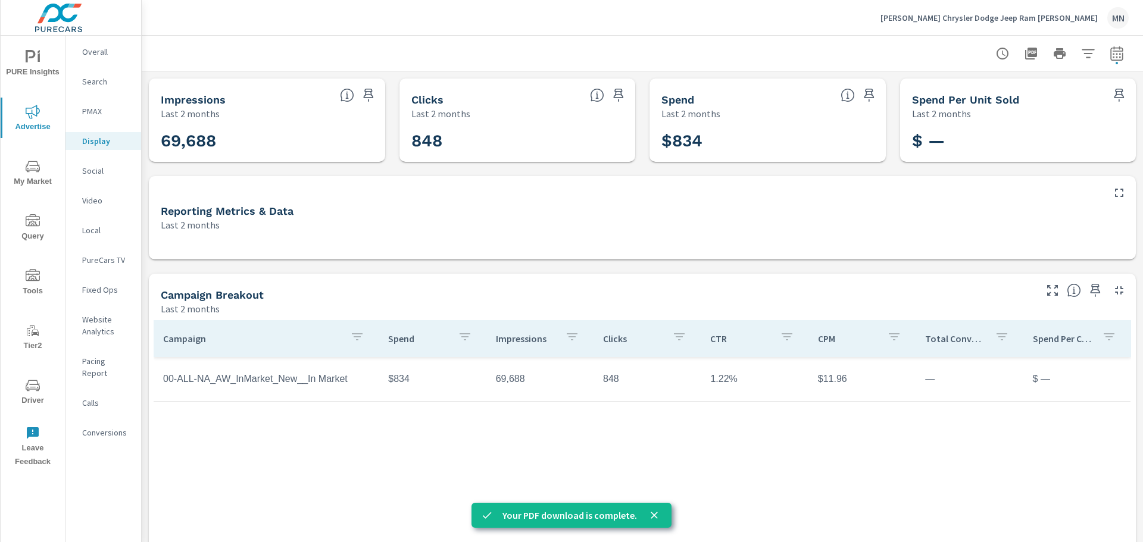
click at [95, 191] on nav "Overall Search PMAX Display Social Video Local PureCars TV Fixed Ops Website An…" at bounding box center [103, 247] width 76 height 423
click at [91, 202] on p "Video" at bounding box center [106, 201] width 49 height 12
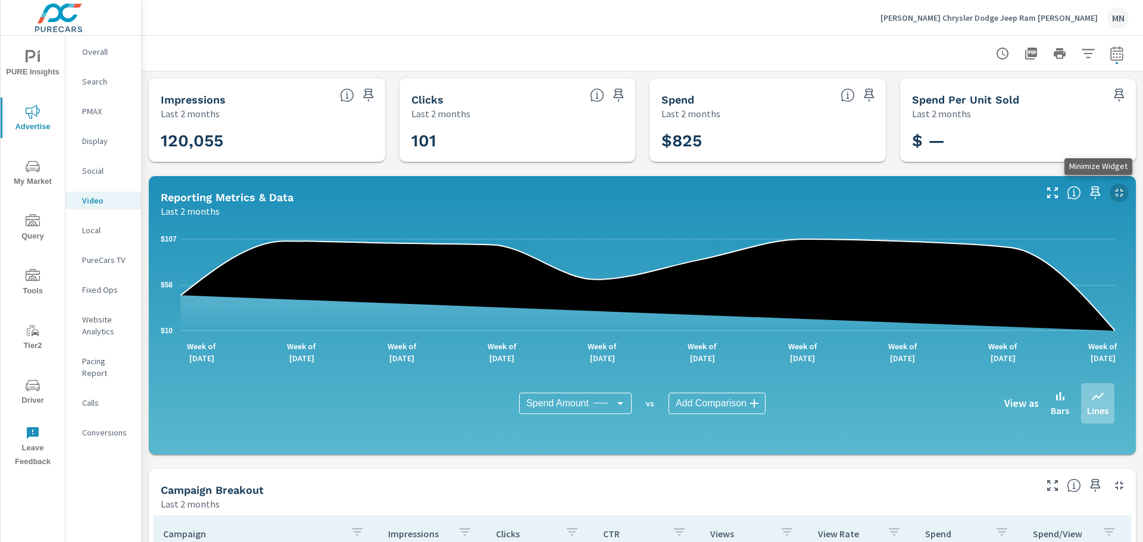
click at [1112, 188] on icon "button" at bounding box center [1119, 193] width 14 height 14
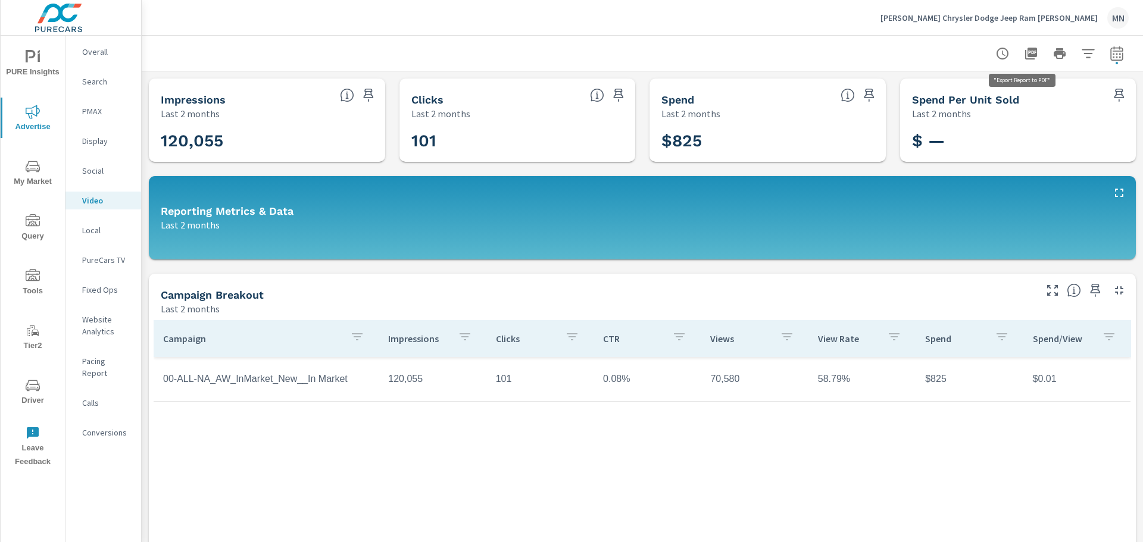
click at [1024, 46] on icon "button" at bounding box center [1031, 53] width 14 height 14
